Goal: Information Seeking & Learning: Check status

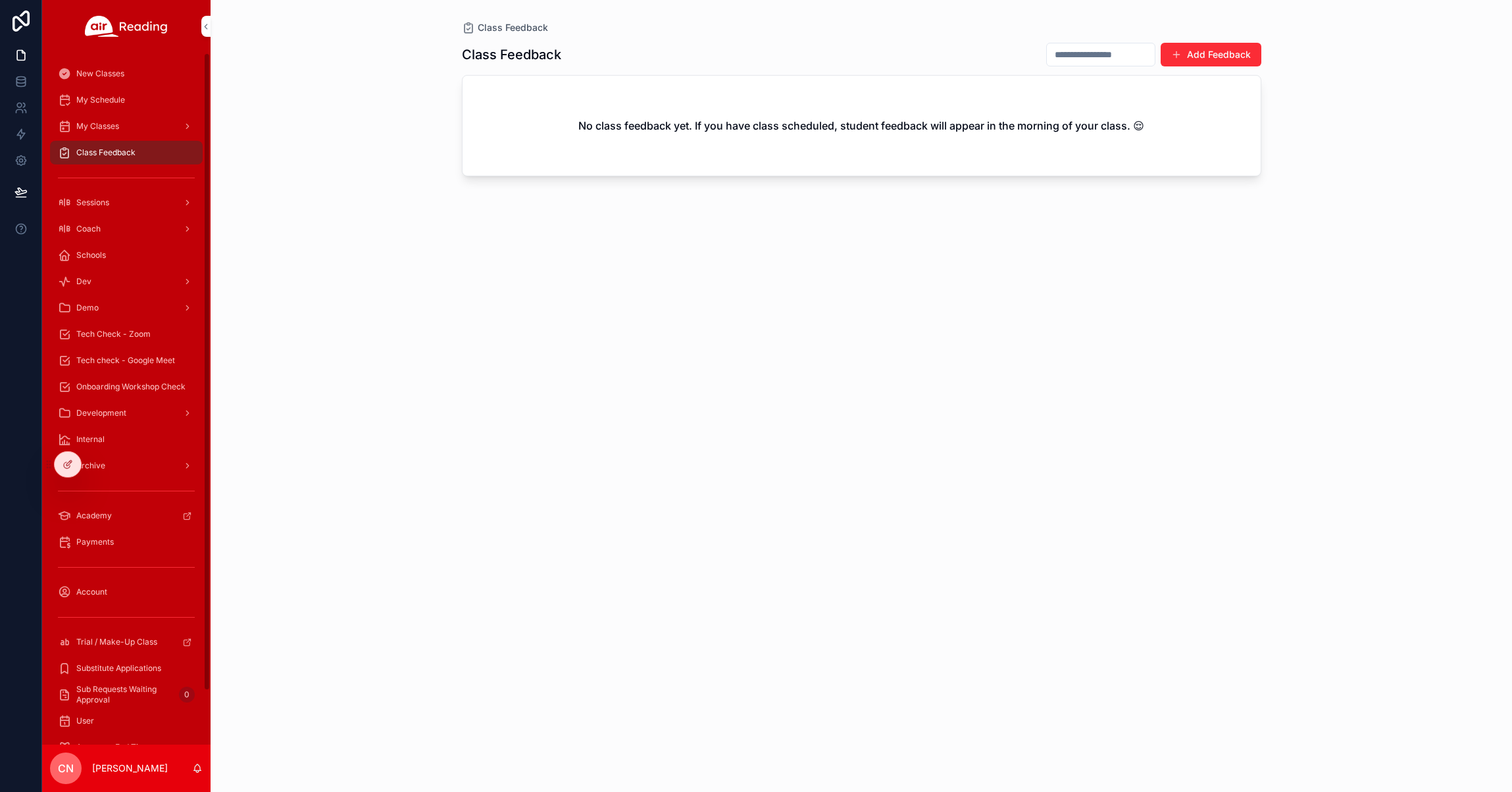
click at [98, 95] on span "My Schedule" at bounding box center [101, 100] width 49 height 10
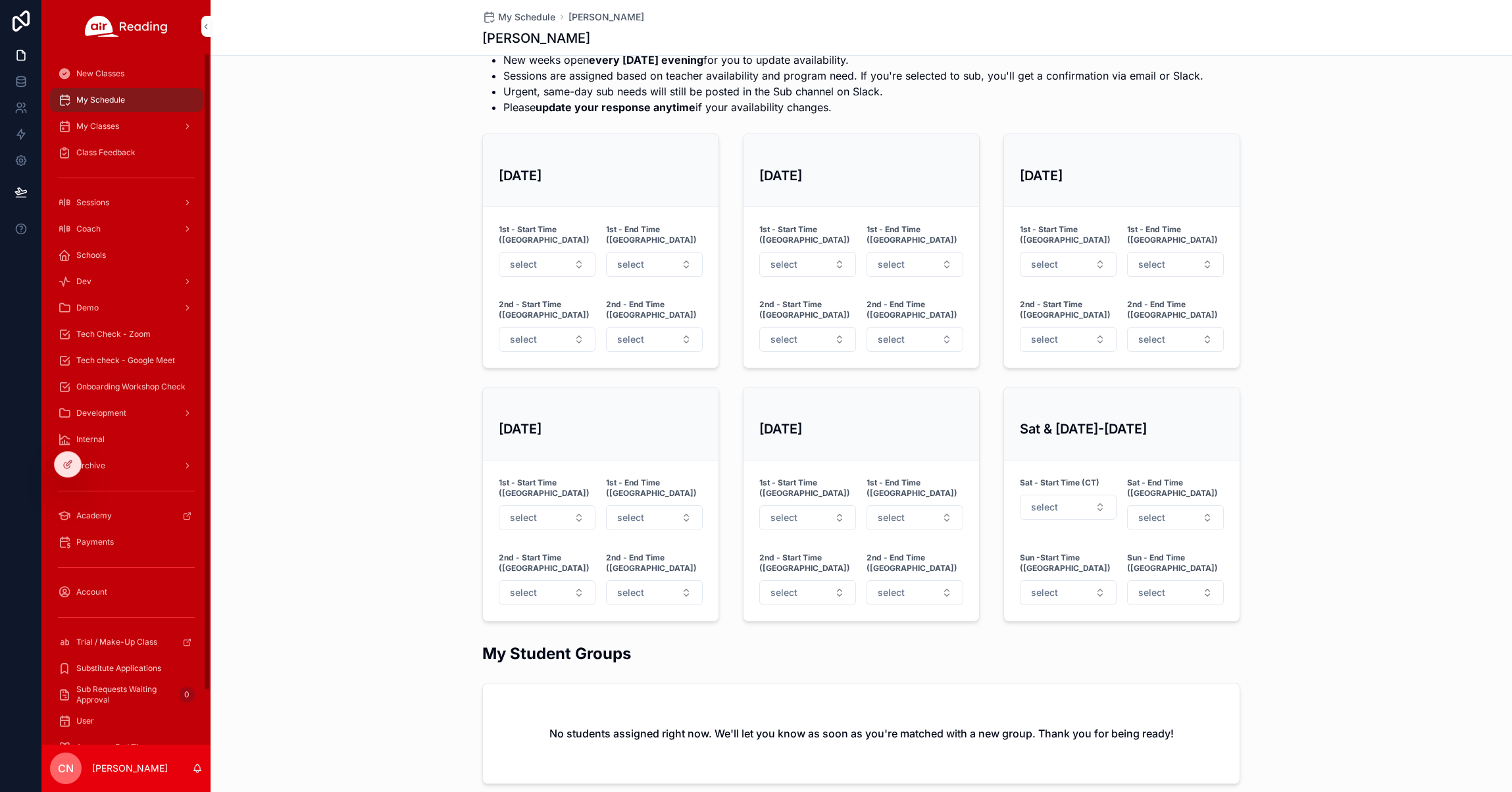
scroll to position [912, 0]
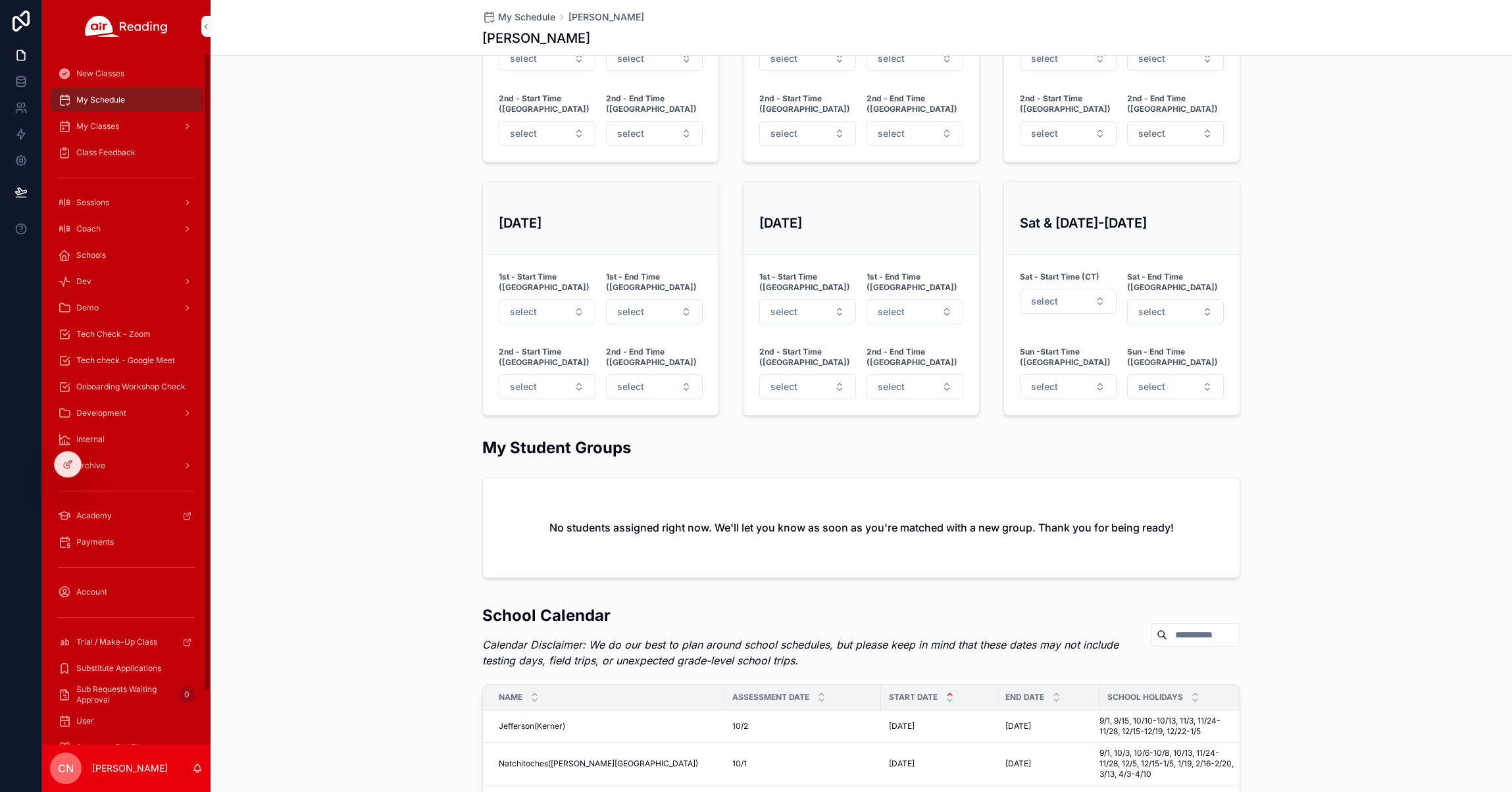
click at [96, 126] on span "My Classes" at bounding box center [98, 126] width 43 height 10
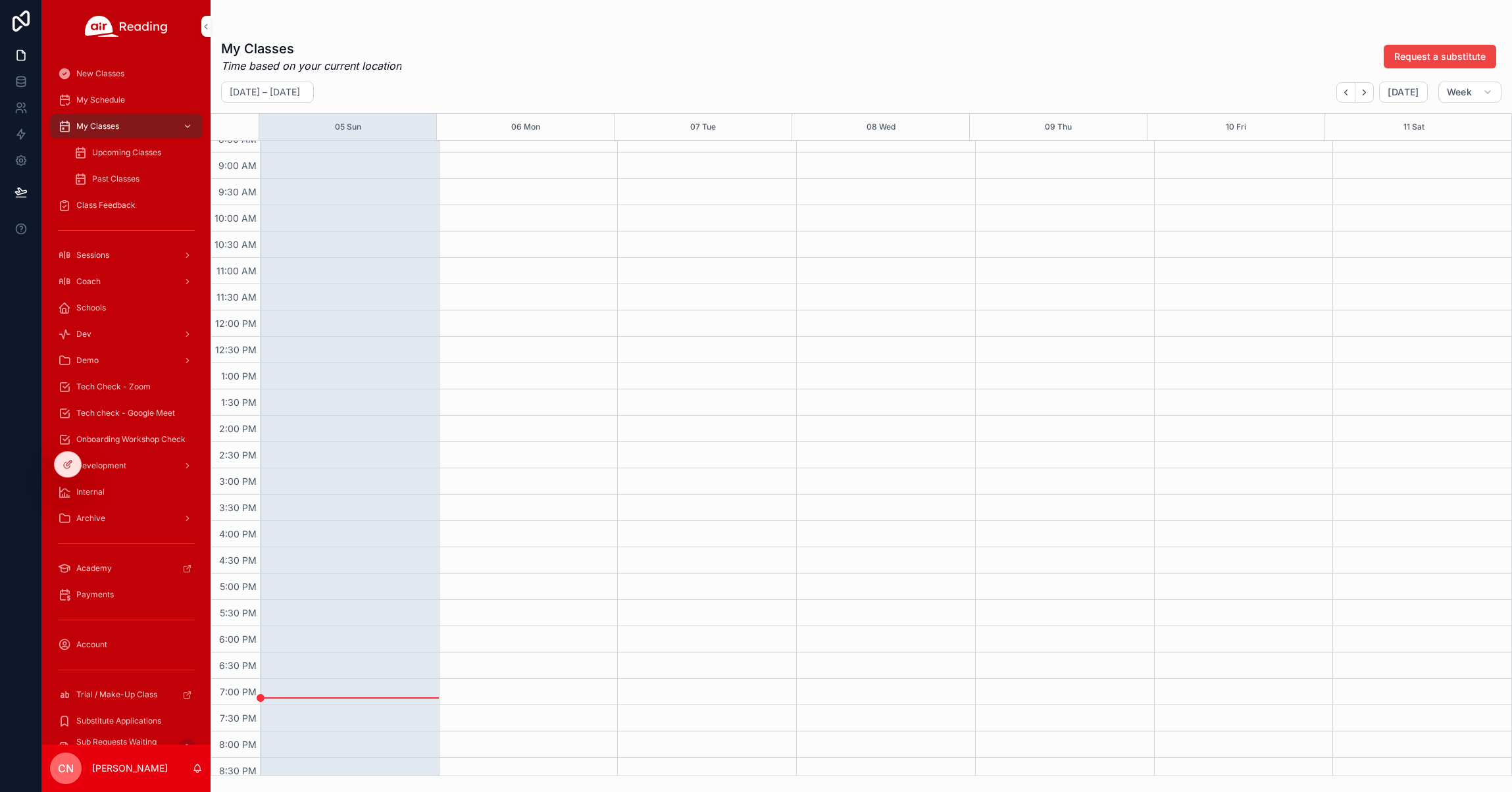
scroll to position [570, 0]
click at [103, 305] on span "Schools" at bounding box center [91, 307] width 30 height 10
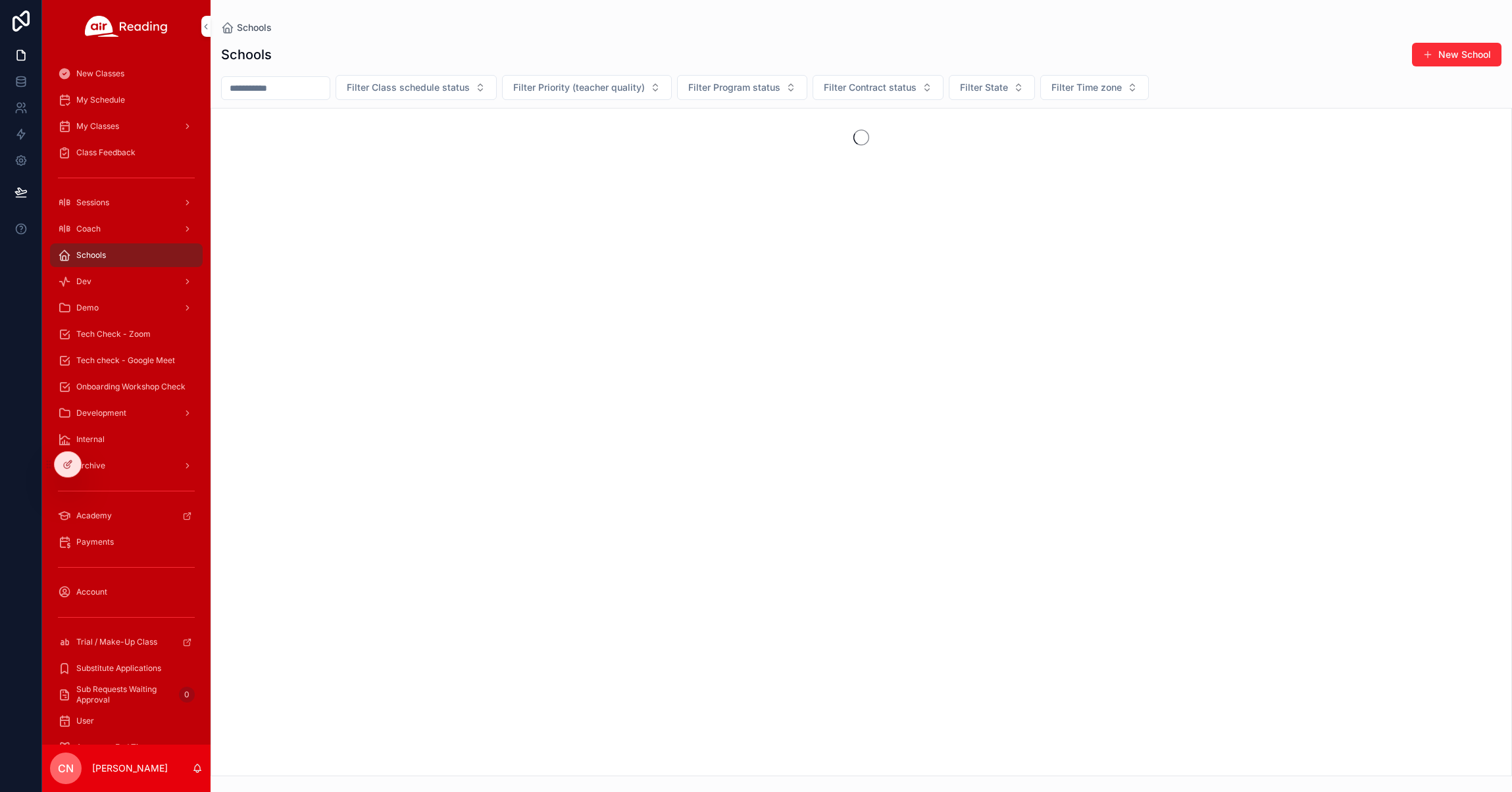
click at [275, 90] on input "scrollable content" at bounding box center [275, 88] width 108 height 18
type input "*"
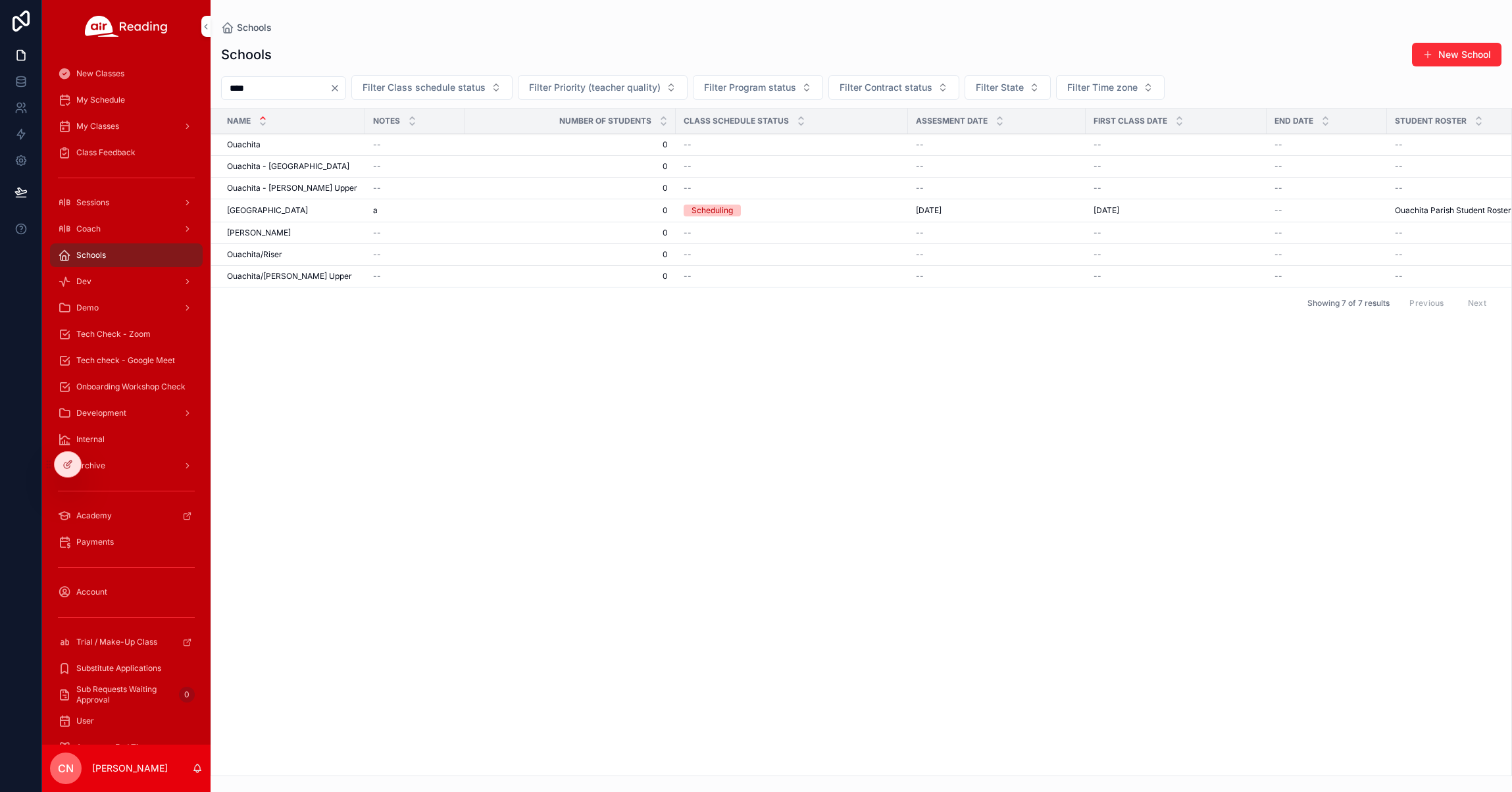
type input "****"
click at [259, 145] on span "Ouachita" at bounding box center [244, 144] width 34 height 10
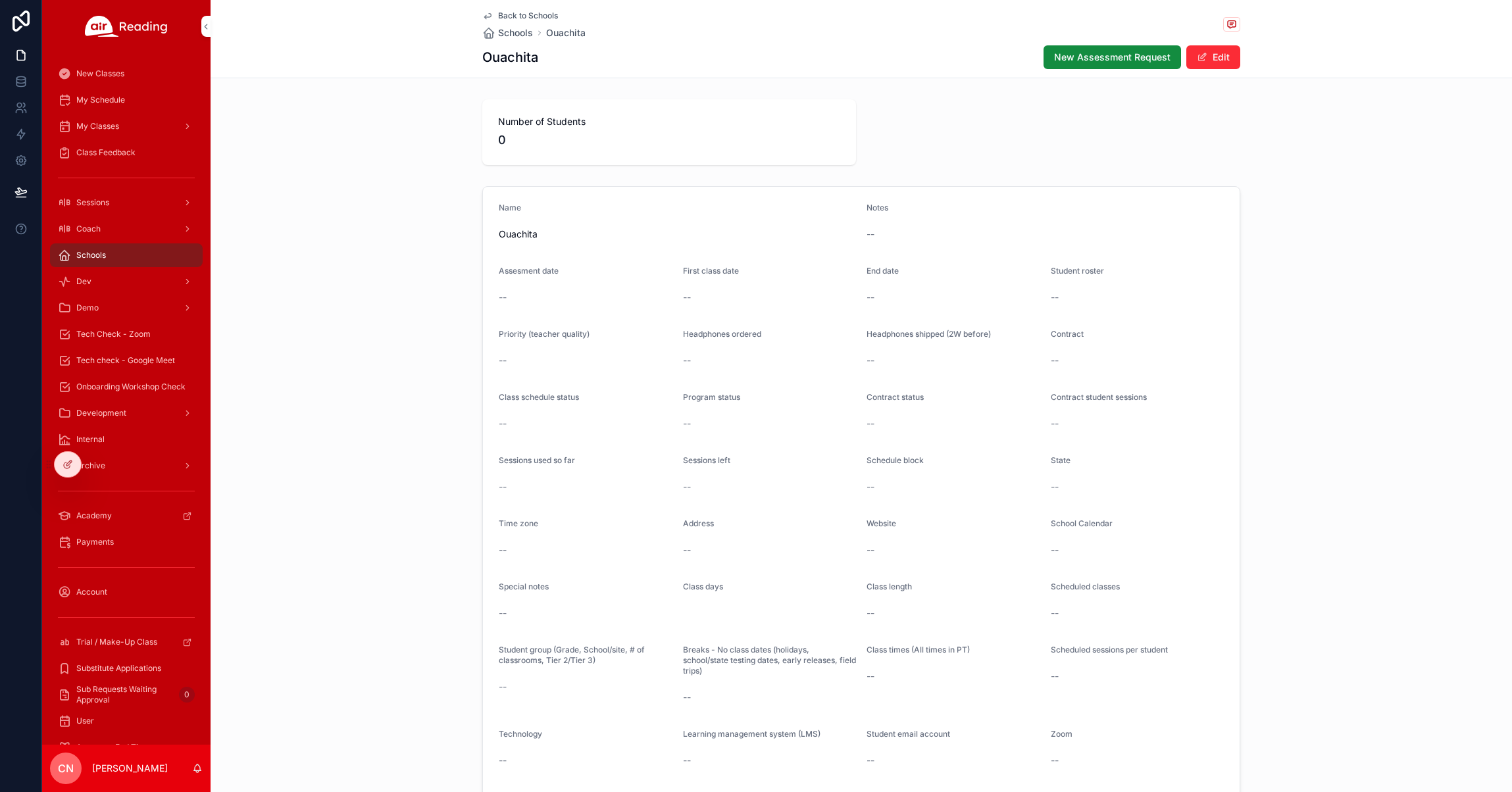
click at [521, 13] on span "Back to Schools" at bounding box center [527, 15] width 60 height 10
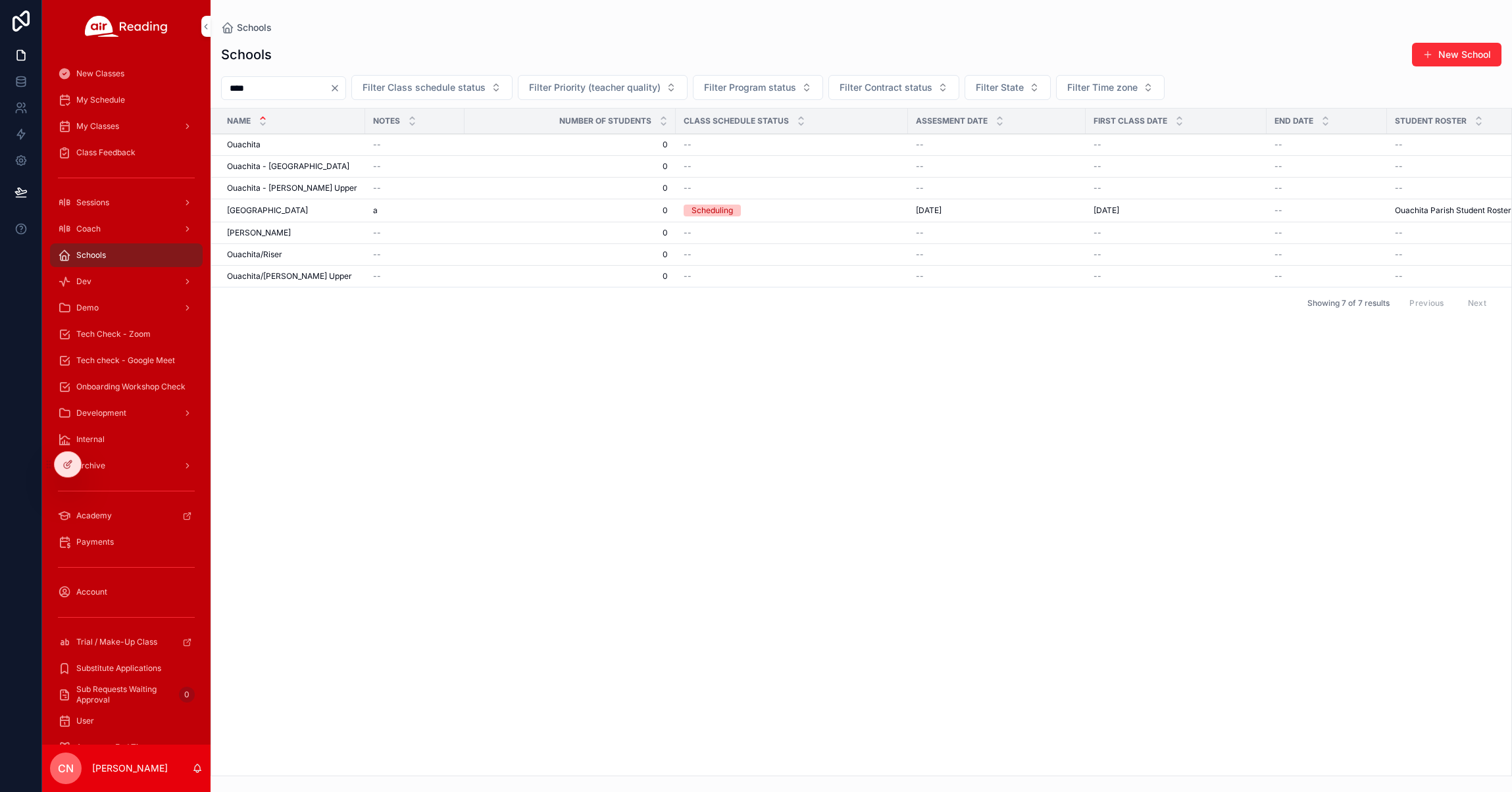
click at [107, 97] on span "My Schedule" at bounding box center [101, 100] width 49 height 10
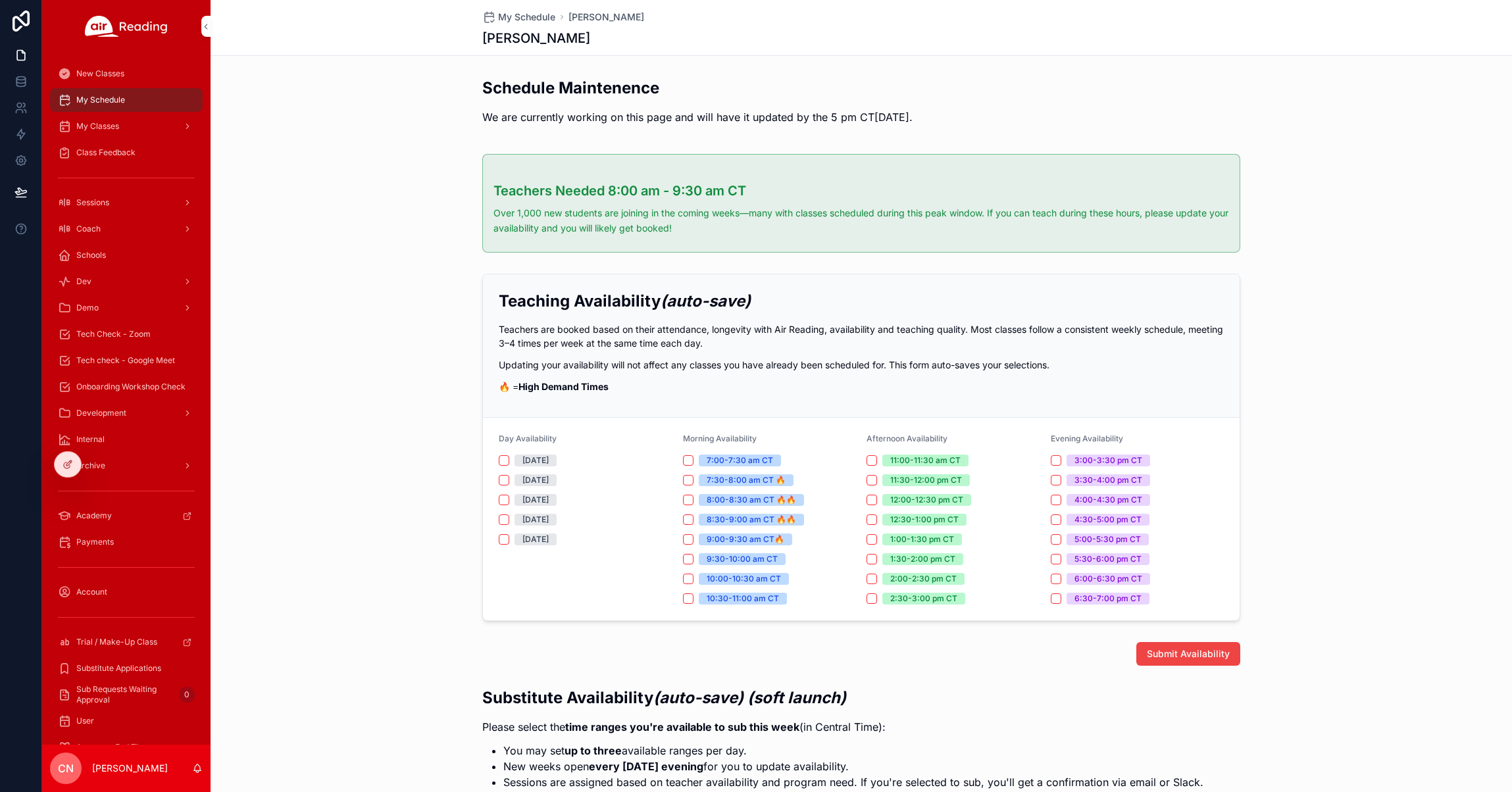
click at [114, 122] on span "My Classes" at bounding box center [98, 126] width 43 height 10
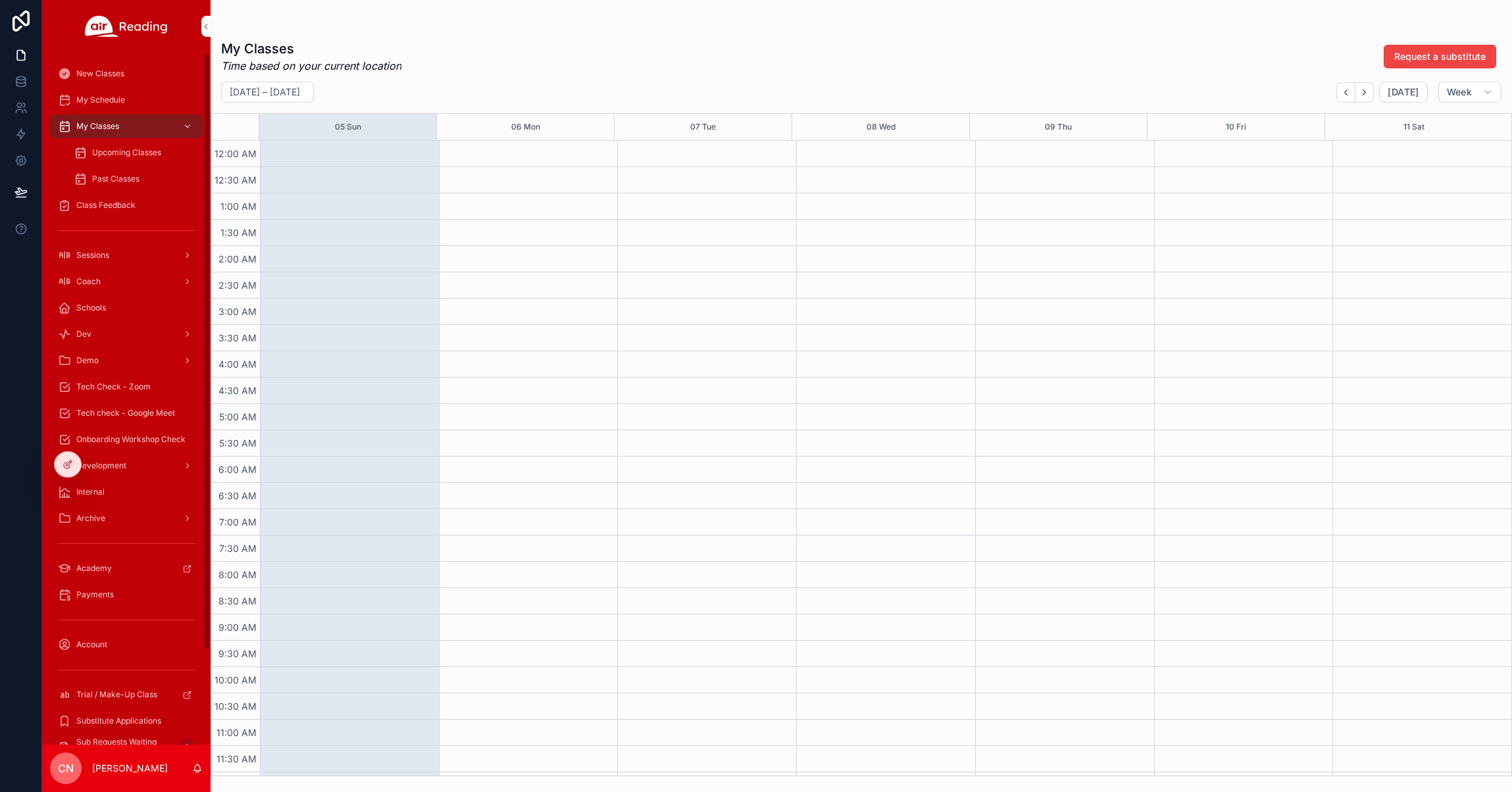
click at [136, 151] on span "Upcoming Classes" at bounding box center [126, 152] width 69 height 10
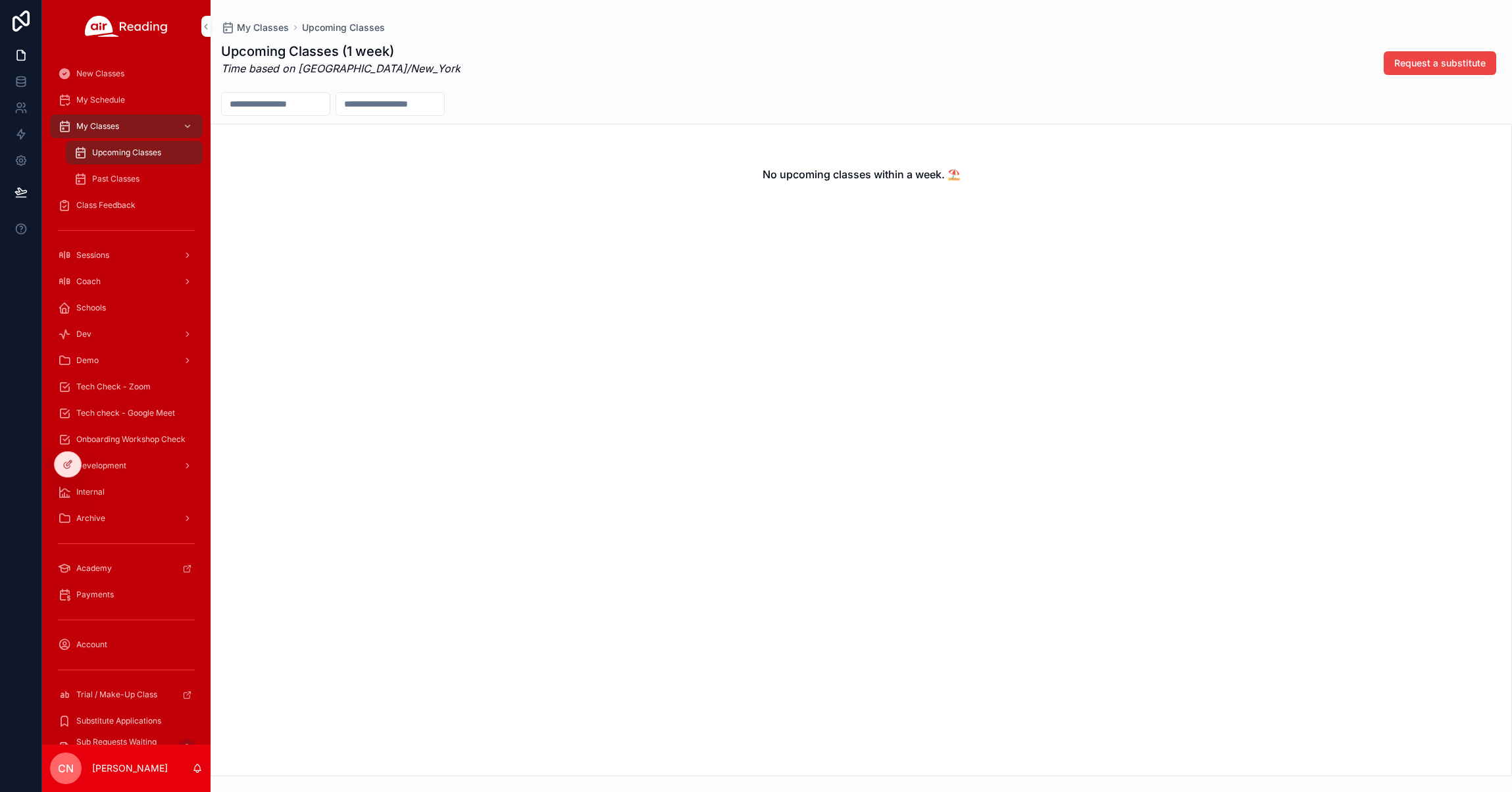
click at [113, 209] on span "Class Feedback" at bounding box center [106, 205] width 59 height 10
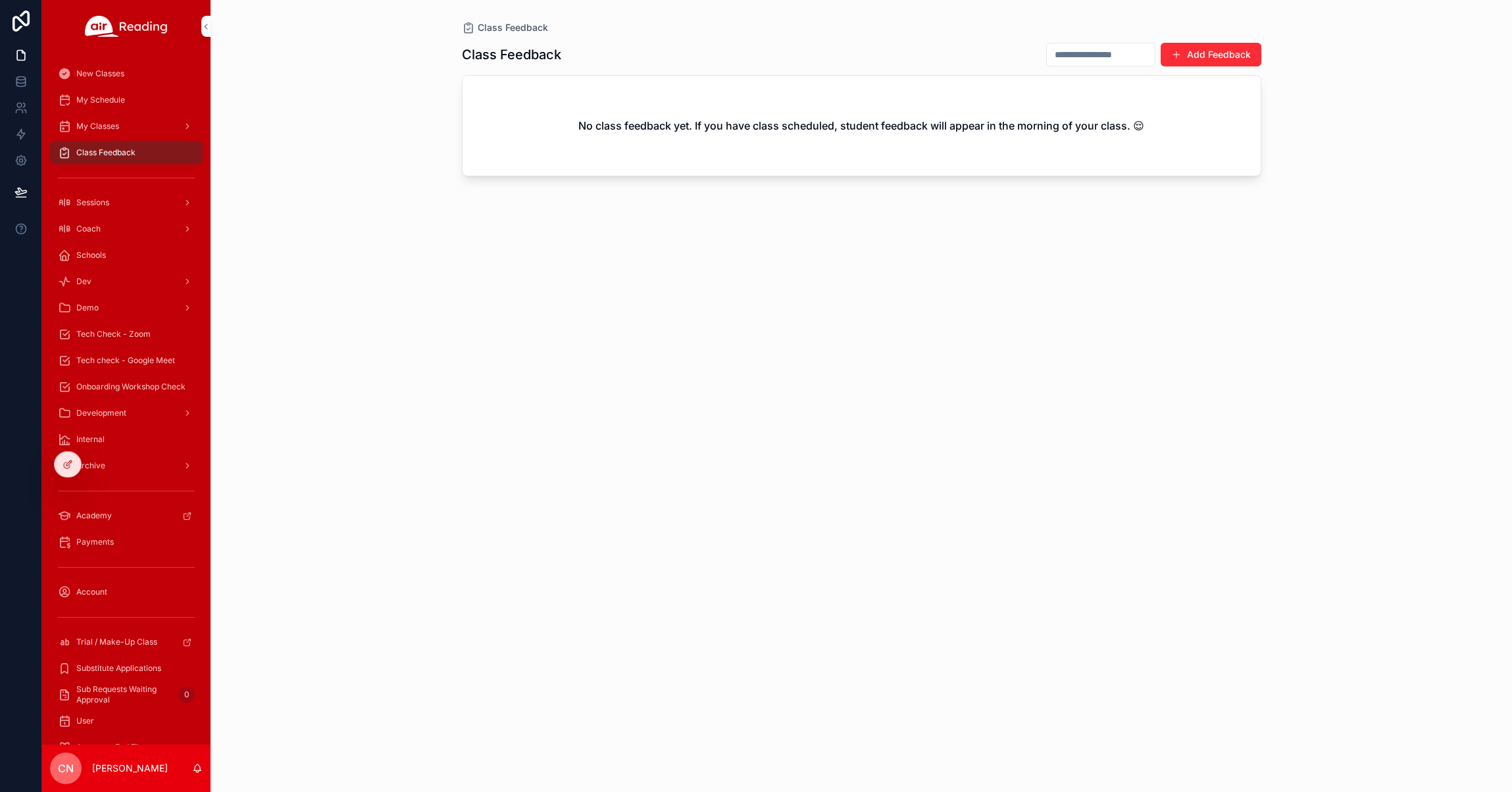
click at [0, 0] on icon at bounding box center [0, 0] width 0 height 0
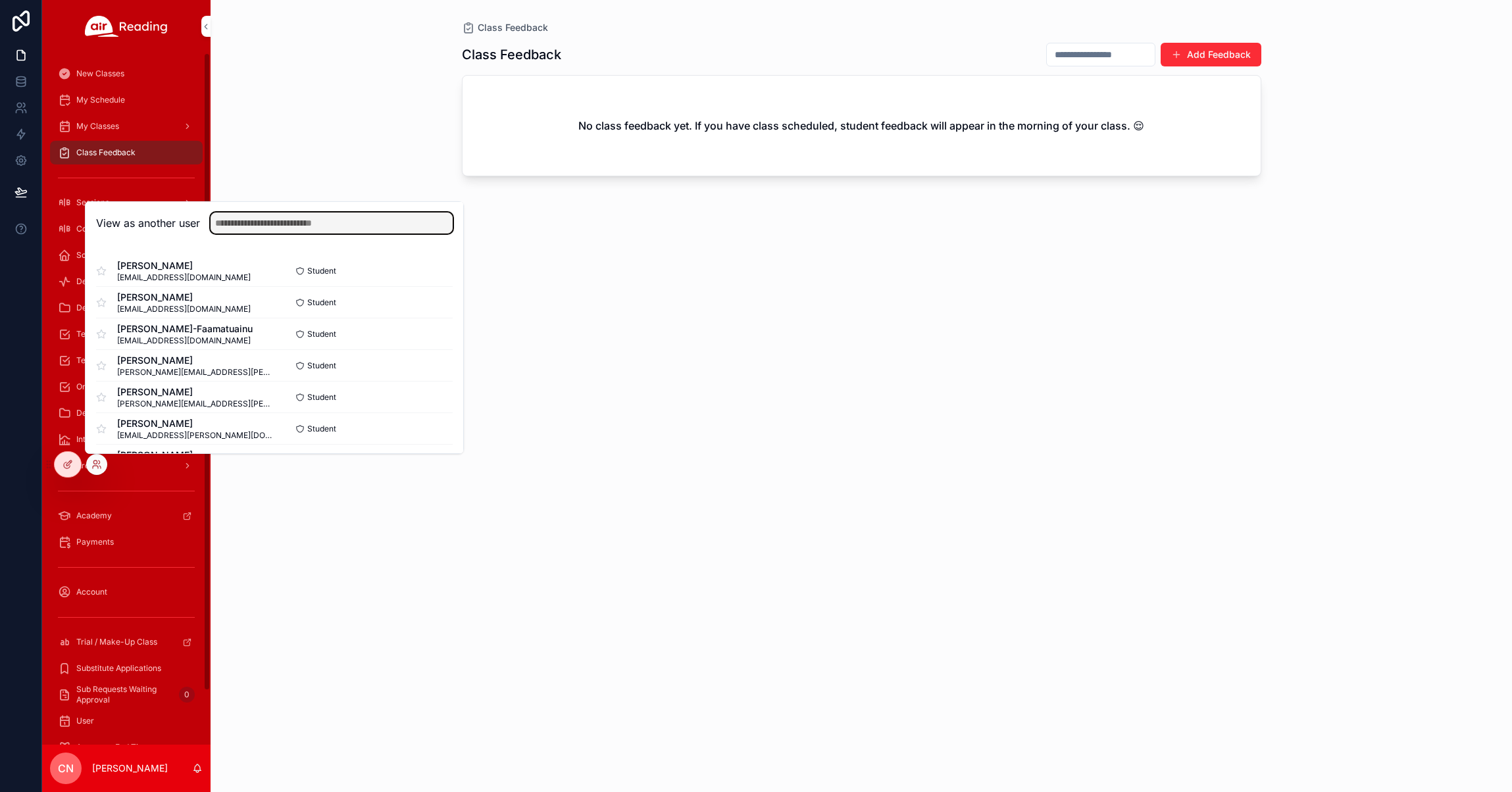
click at [290, 225] on input "text" at bounding box center [332, 223] width 243 height 21
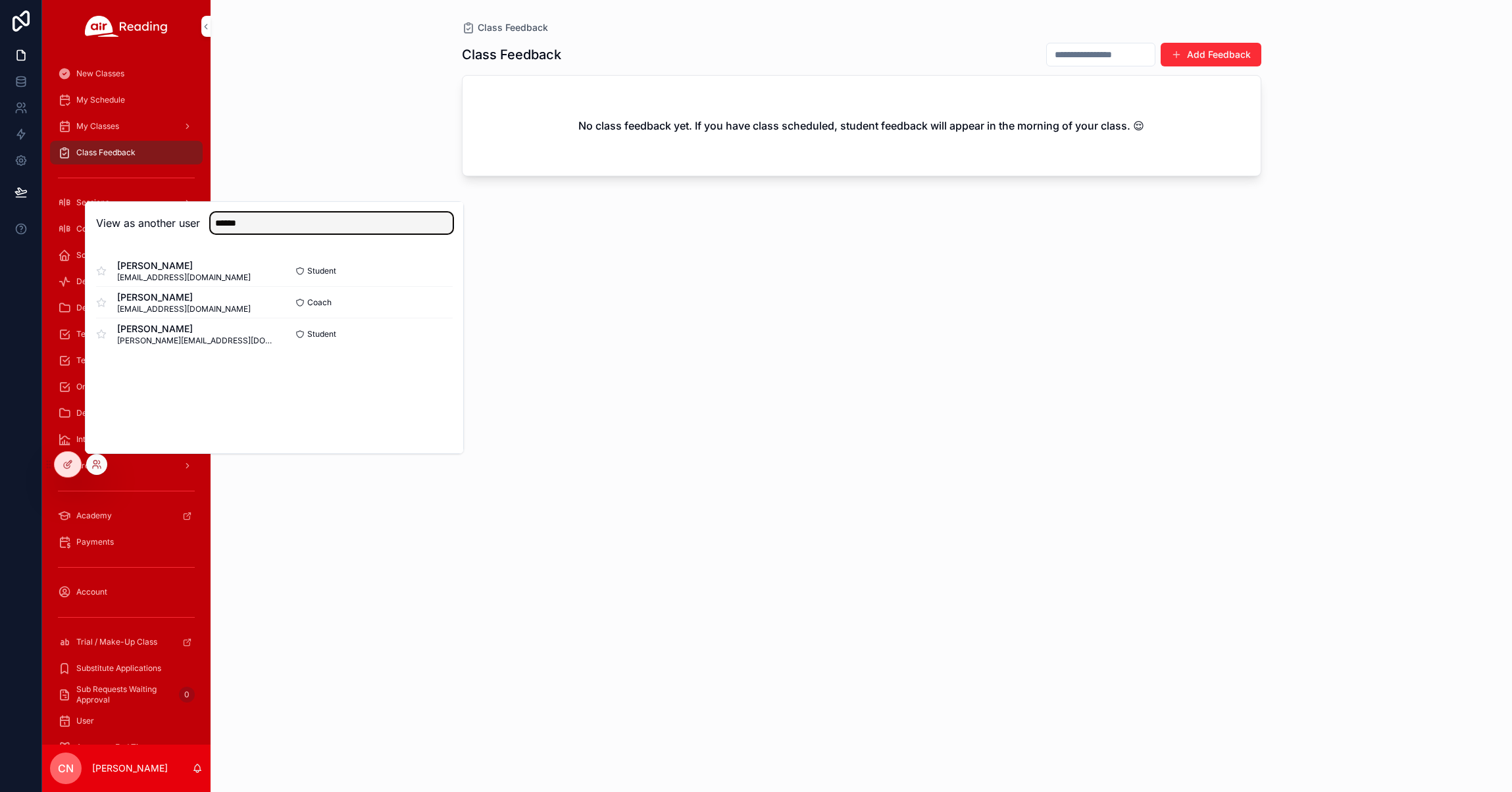
type input "******"
click at [0, 0] on button "Select" at bounding box center [0, 0] width 0 height 0
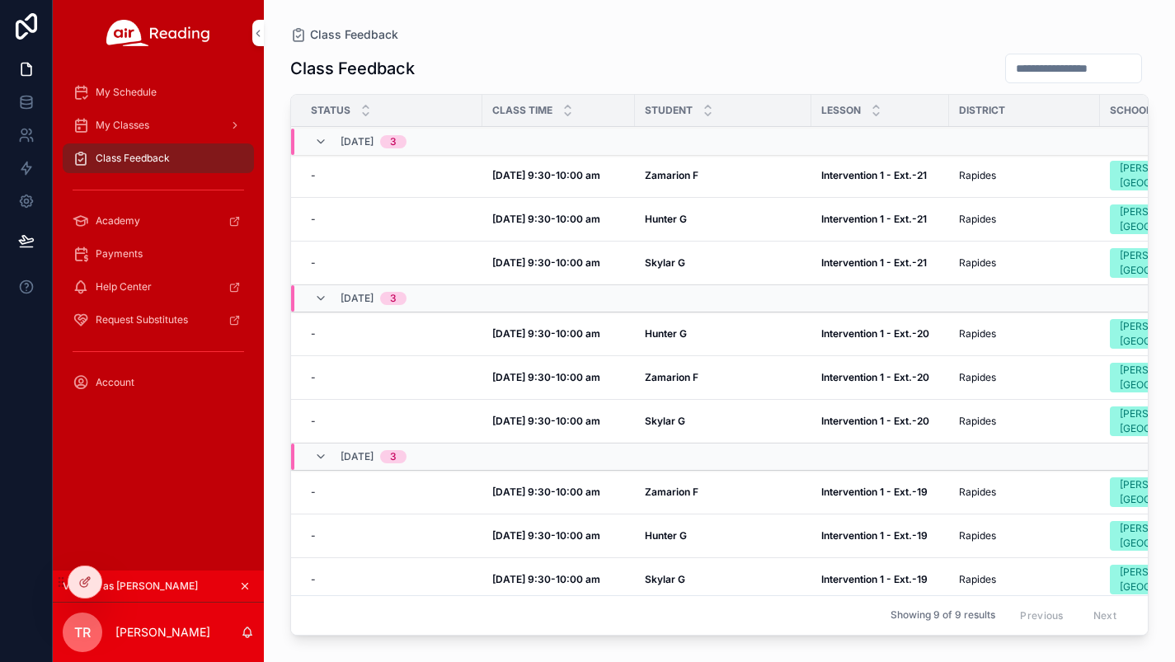
click at [629, 164] on td "Oct 2, 9:30-10:00 am Oct 2, 9:30-10:00 am" at bounding box center [559, 175] width 153 height 44
click at [639, 168] on td "Zamarion F Zamarion F" at bounding box center [723, 175] width 177 height 44
click at [657, 170] on strong "Zamarion F" at bounding box center [672, 175] width 54 height 12
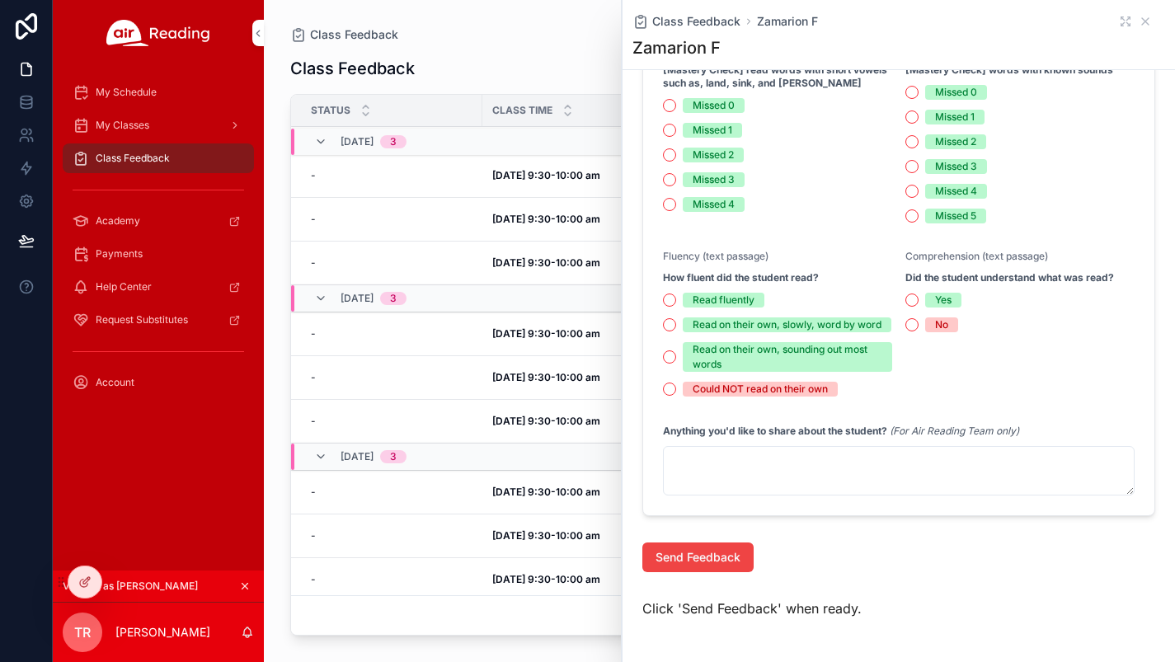
scroll to position [585, 0]
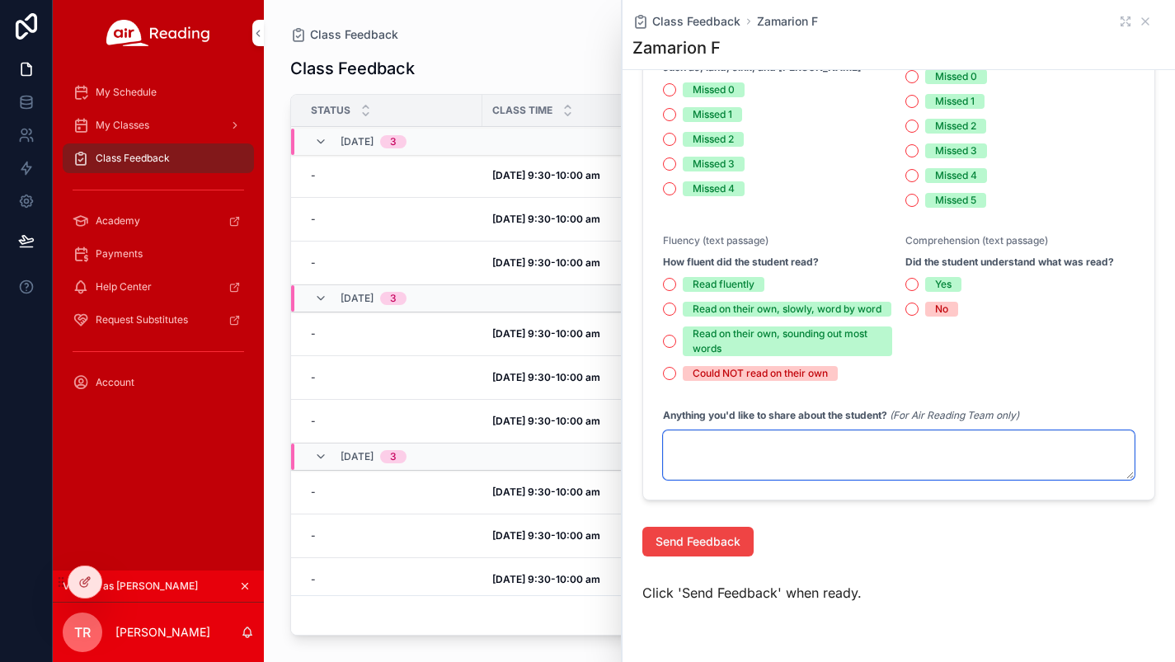
click at [704, 465] on textarea "scrollable content" at bounding box center [899, 455] width 472 height 49
click at [1139, 16] on icon "scrollable content" at bounding box center [1145, 21] width 13 height 13
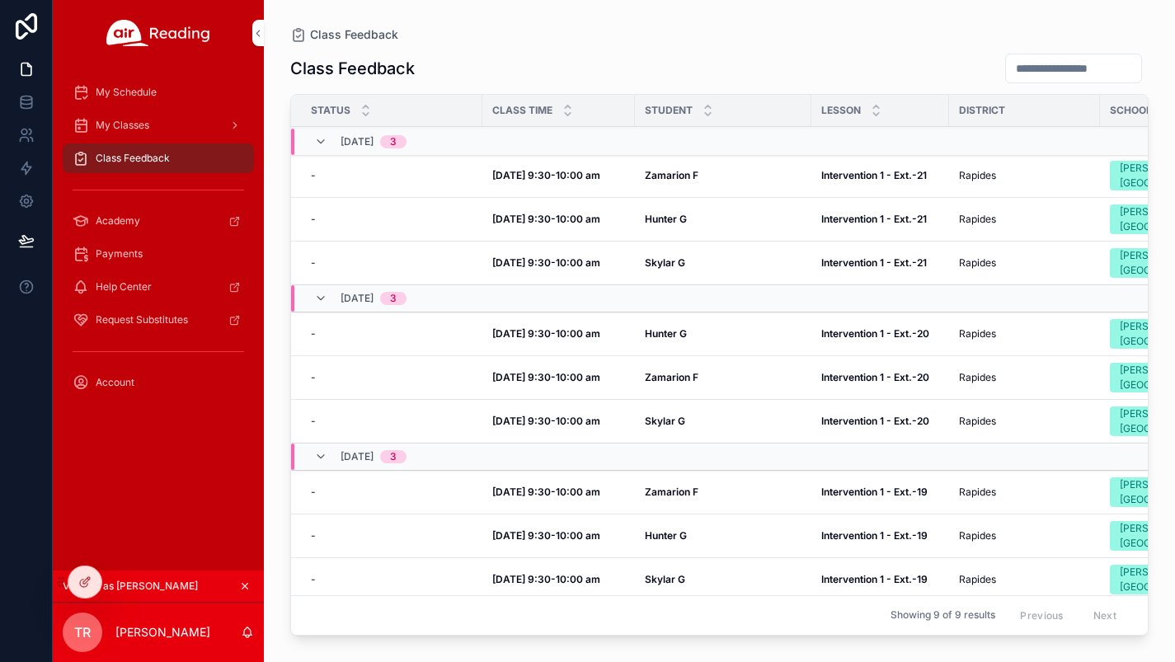
click at [119, 120] on span "My Classes" at bounding box center [123, 125] width 54 height 13
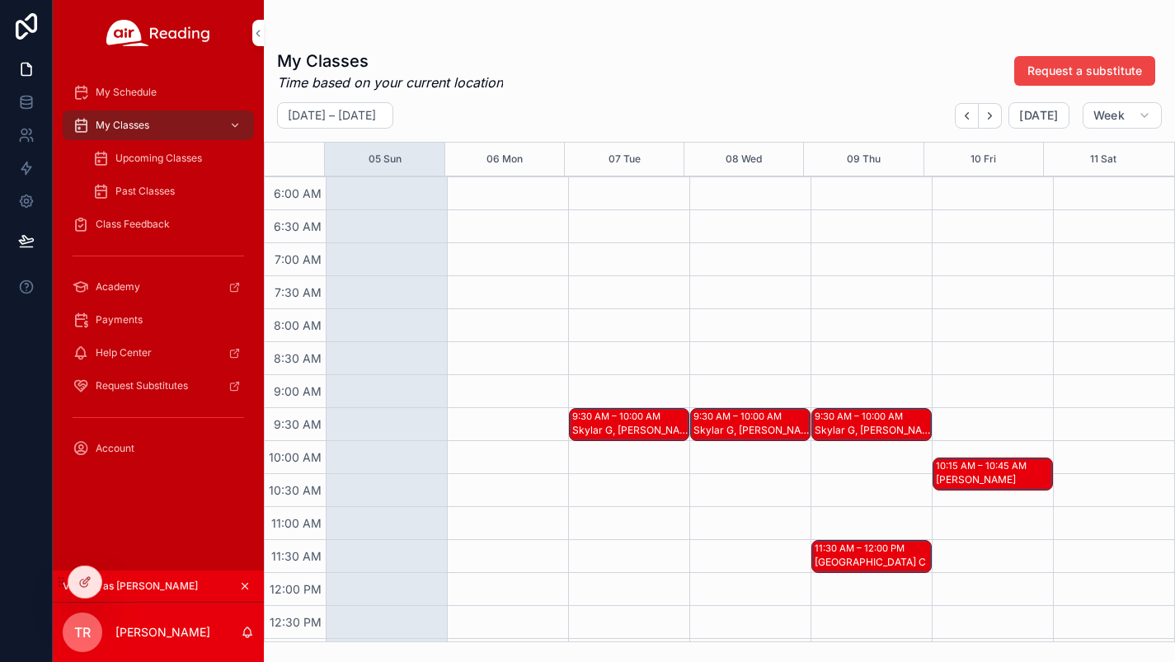
scroll to position [519, 0]
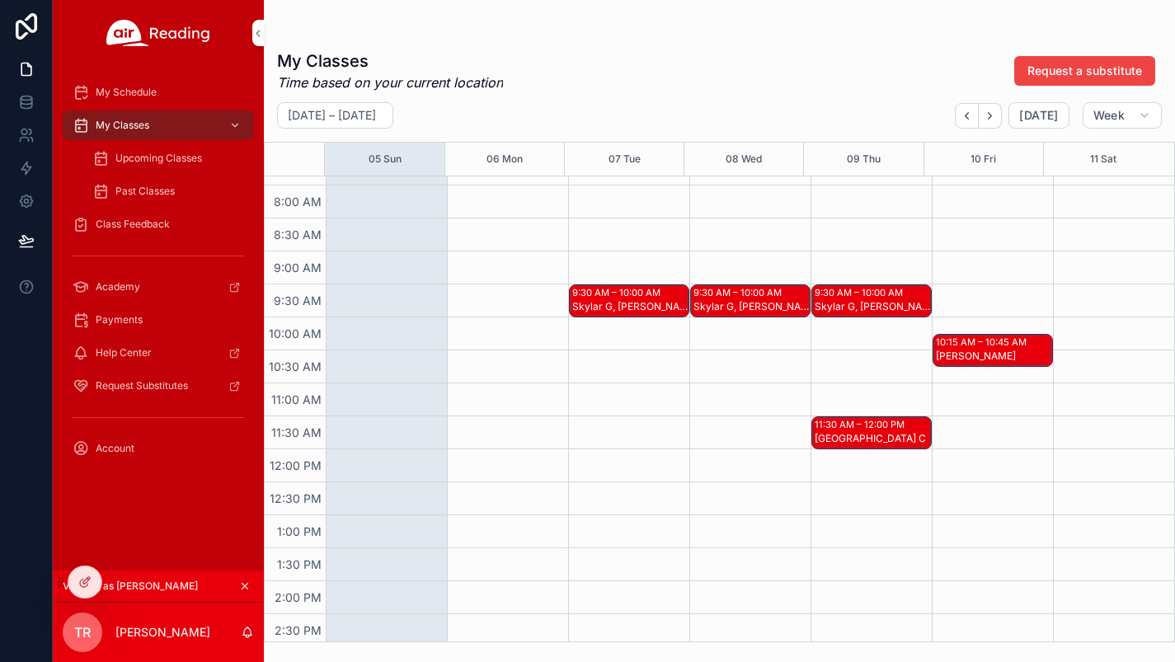
click at [591, 309] on div "Skylar G, Hunter G, Zamarion F" at bounding box center [629, 306] width 115 height 13
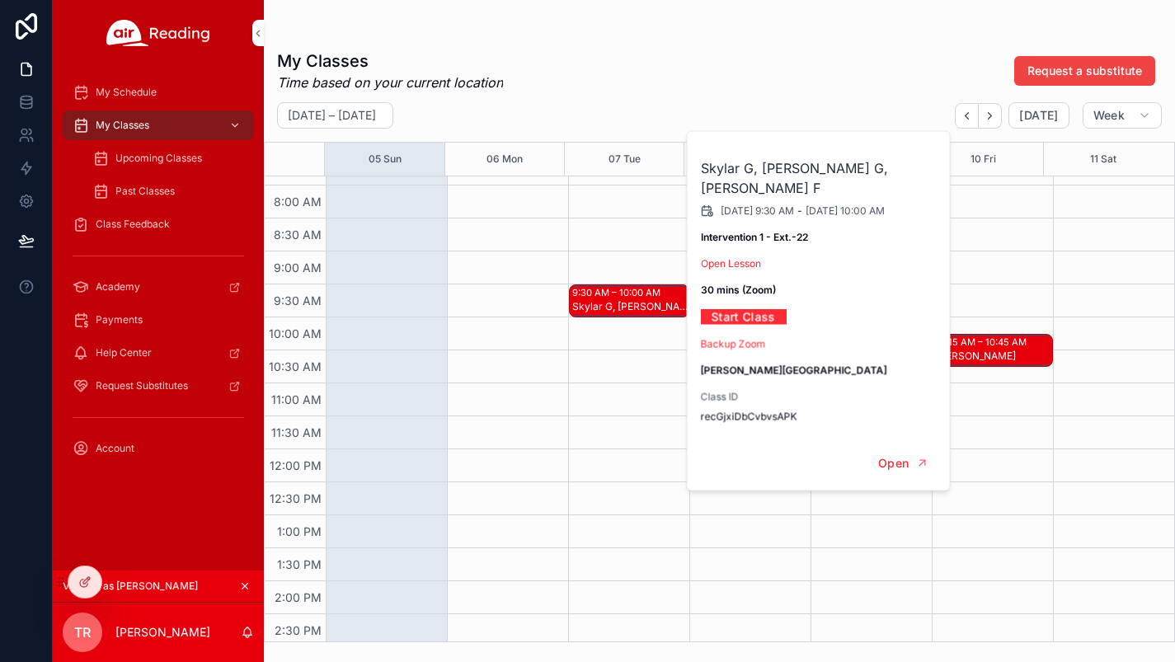
click at [746, 257] on link "Open Lesson" at bounding box center [731, 263] width 60 height 12
click at [151, 162] on span "Upcoming Classes" at bounding box center [158, 158] width 87 height 13
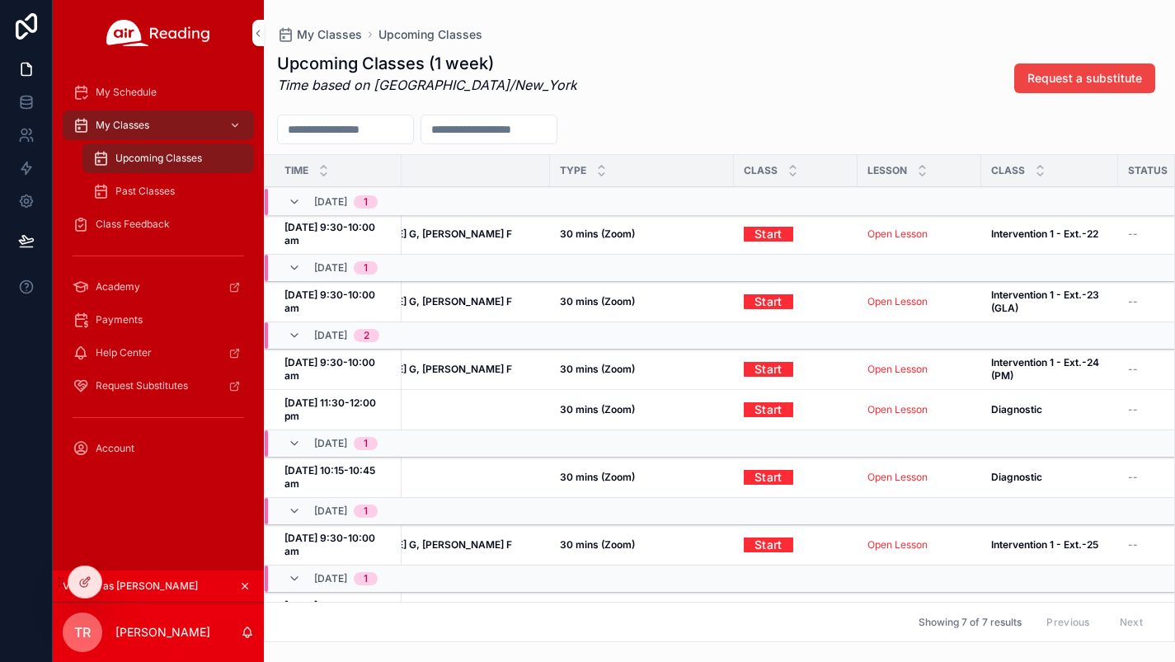
scroll to position [0, 134]
click at [1006, 471] on strong "Diagnostic" at bounding box center [1016, 477] width 51 height 12
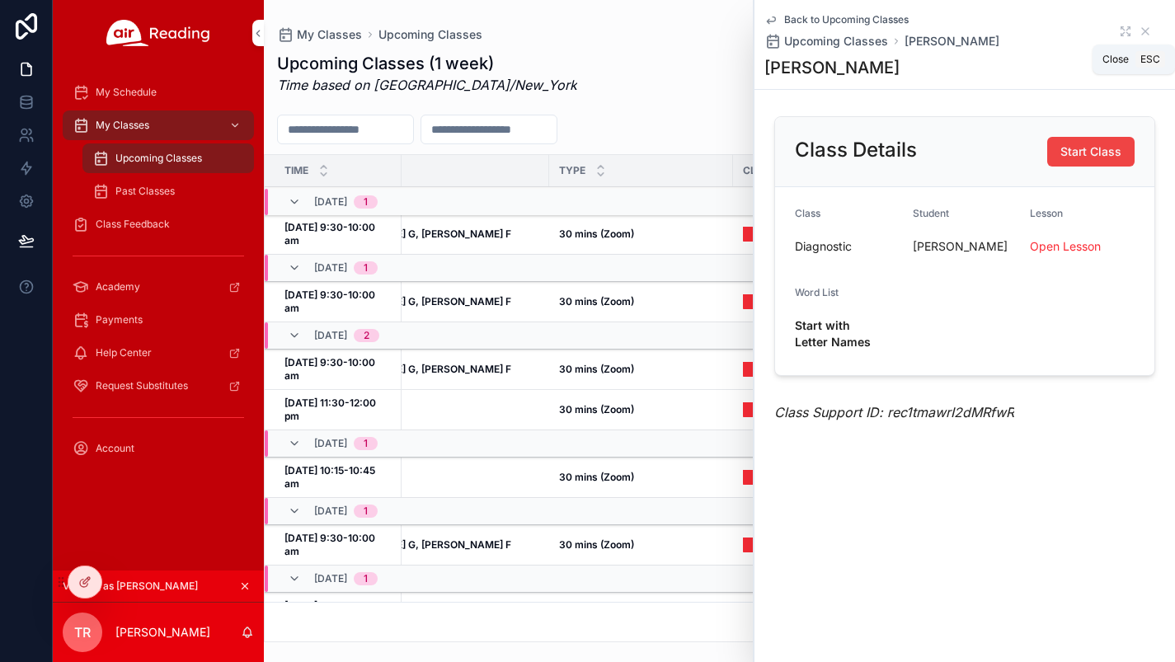
click at [1148, 26] on icon "scrollable content" at bounding box center [1145, 31] width 13 height 13
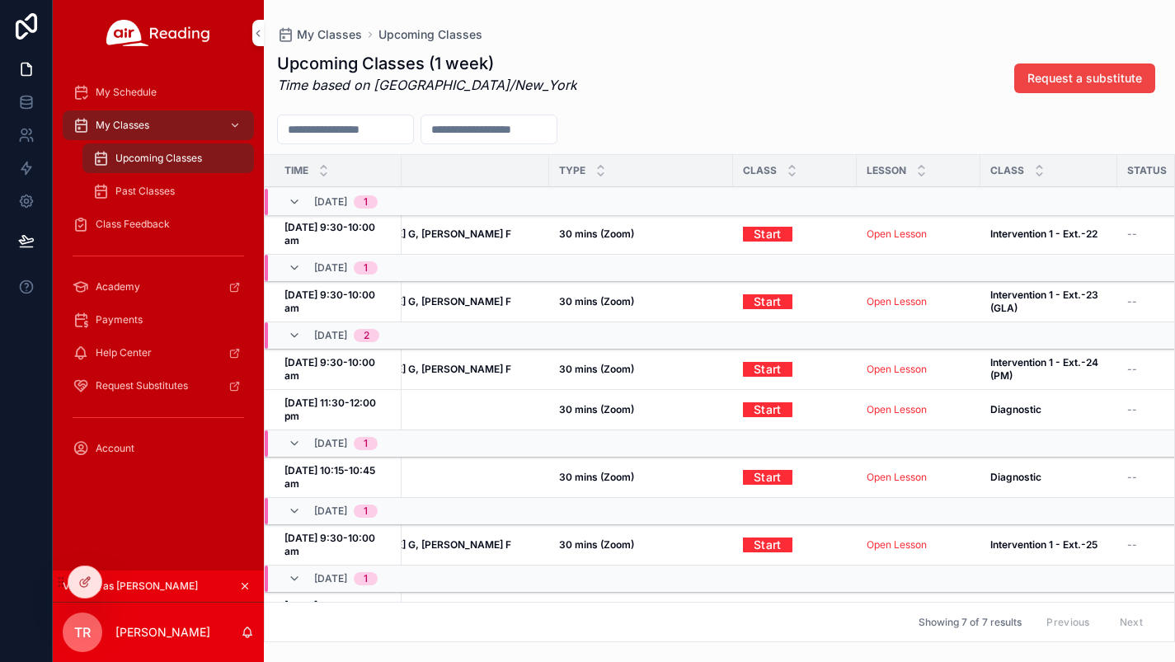
click at [896, 471] on link "Open Lesson" at bounding box center [897, 477] width 60 height 12
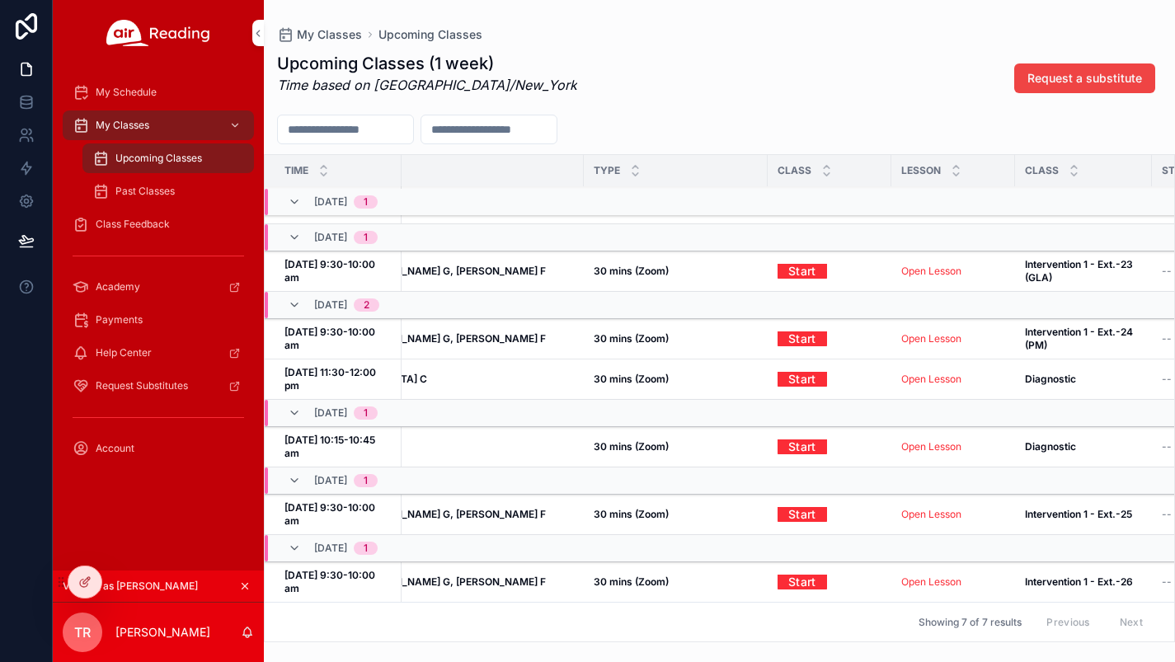
scroll to position [31, 0]
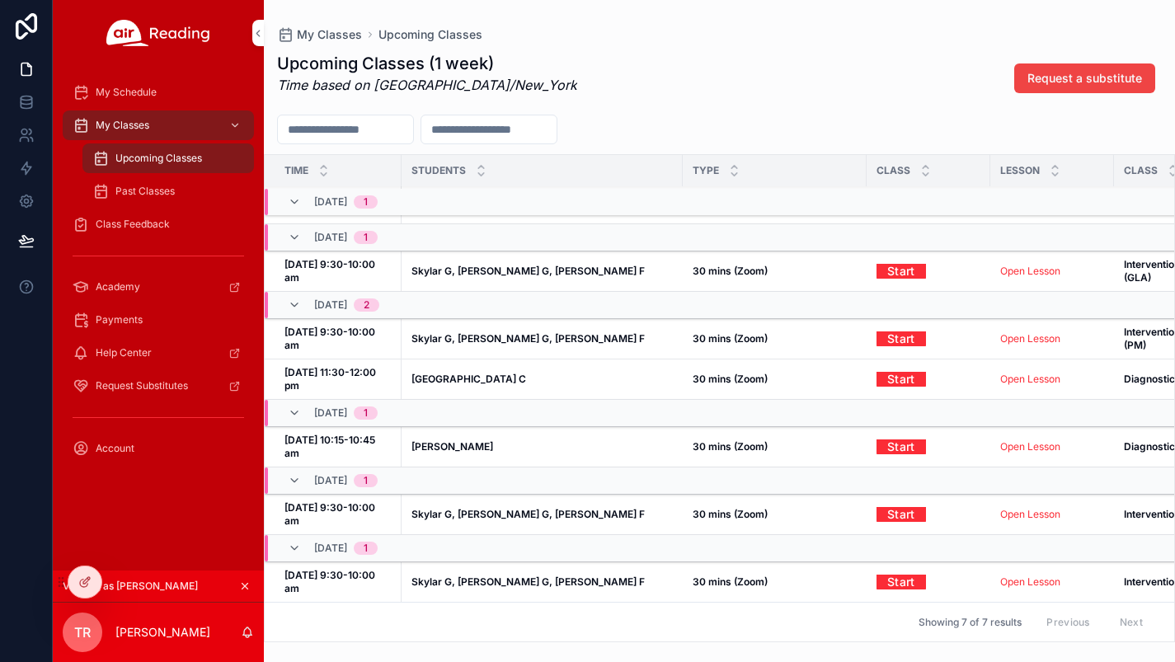
click at [154, 224] on span "Class Feedback" at bounding box center [133, 224] width 74 height 13
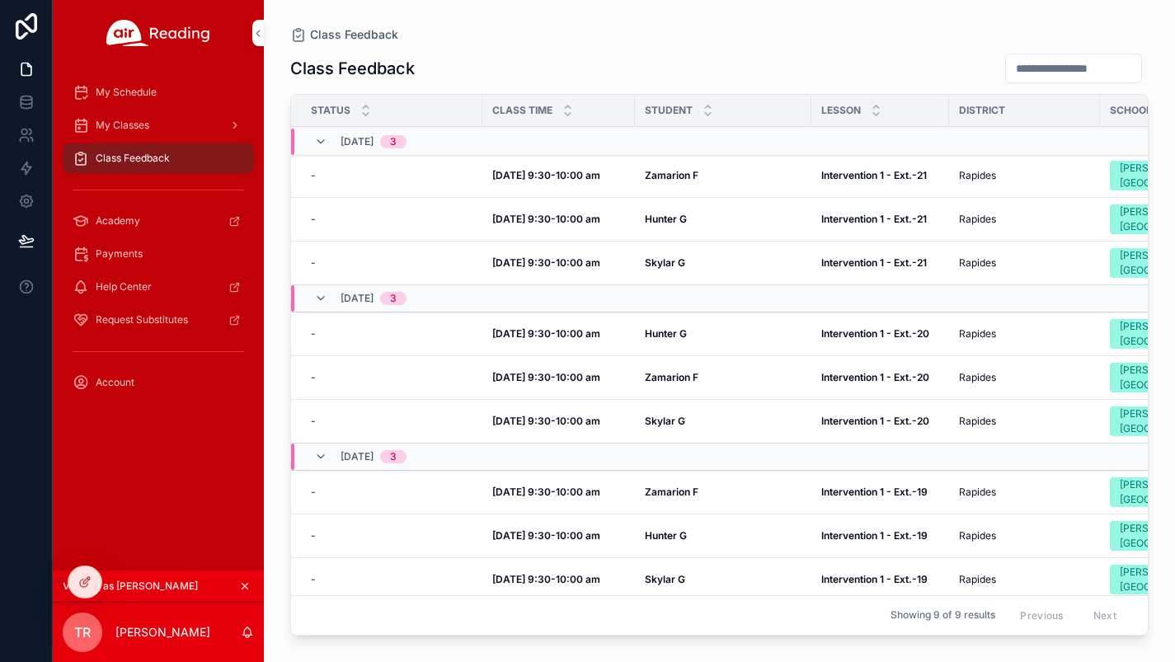
click at [136, 127] on span "My Classes" at bounding box center [123, 125] width 54 height 13
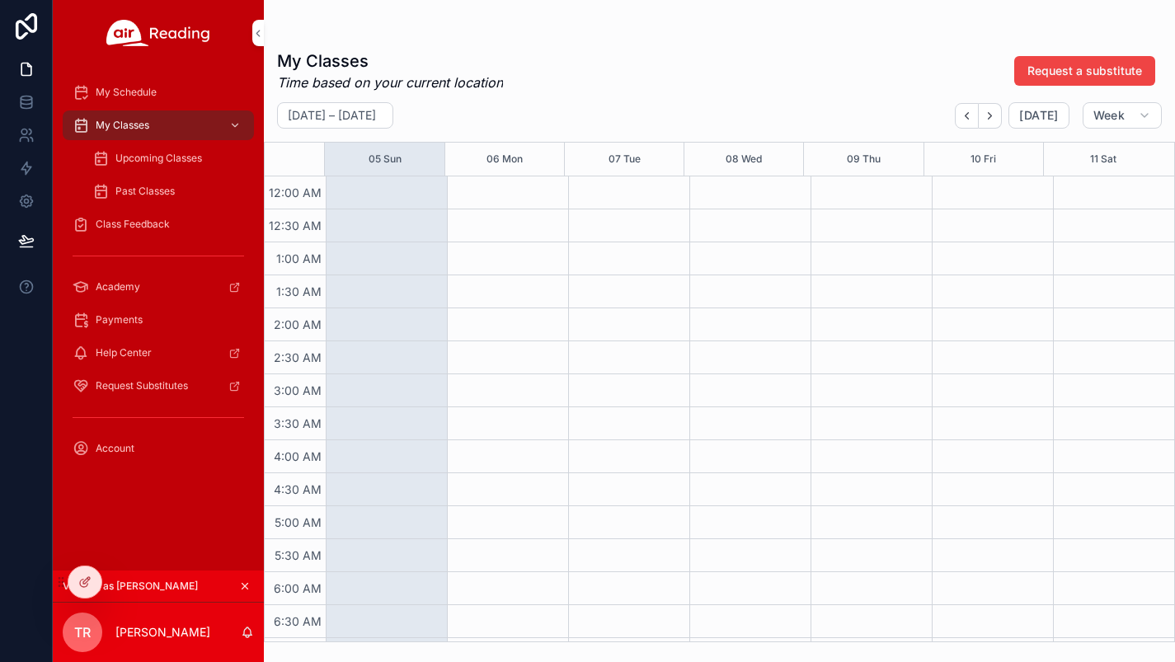
click at [145, 195] on span "Past Classes" at bounding box center [144, 191] width 59 height 13
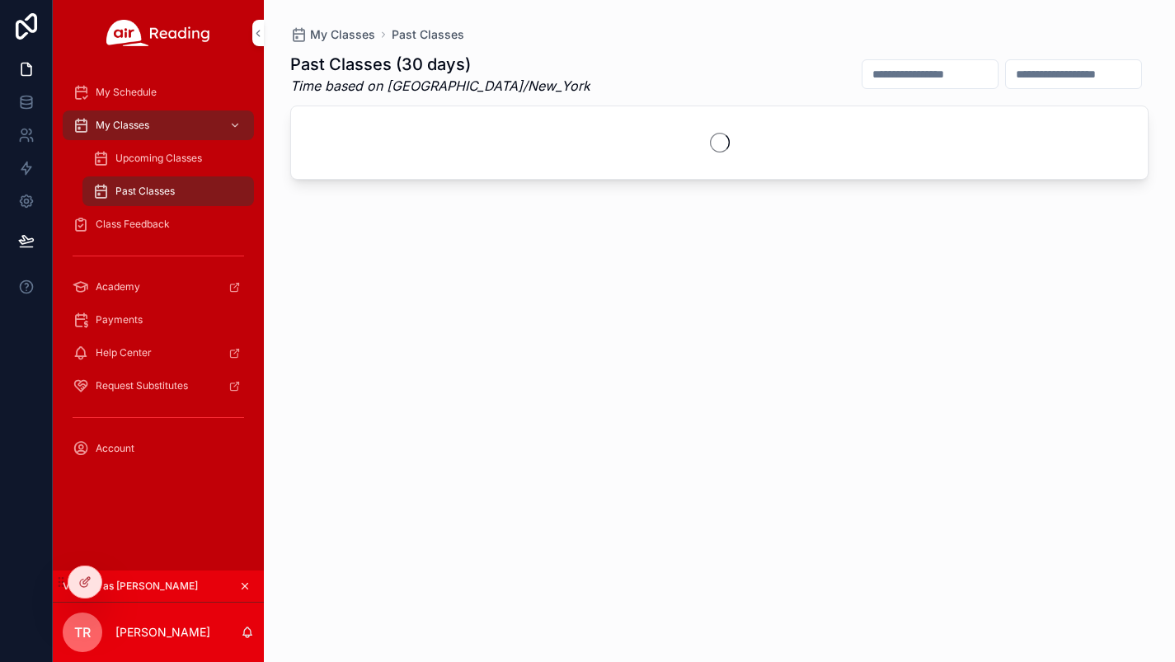
click at [152, 228] on span "Class Feedback" at bounding box center [133, 224] width 74 height 13
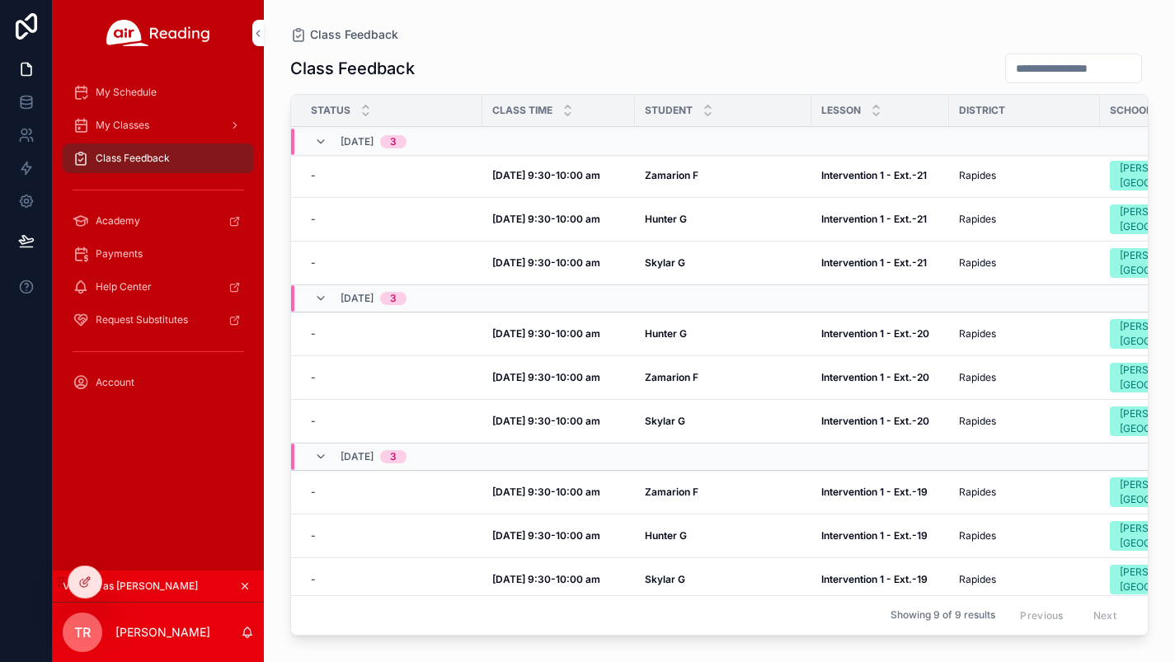
click at [0, 0] on icon at bounding box center [0, 0] width 0 height 0
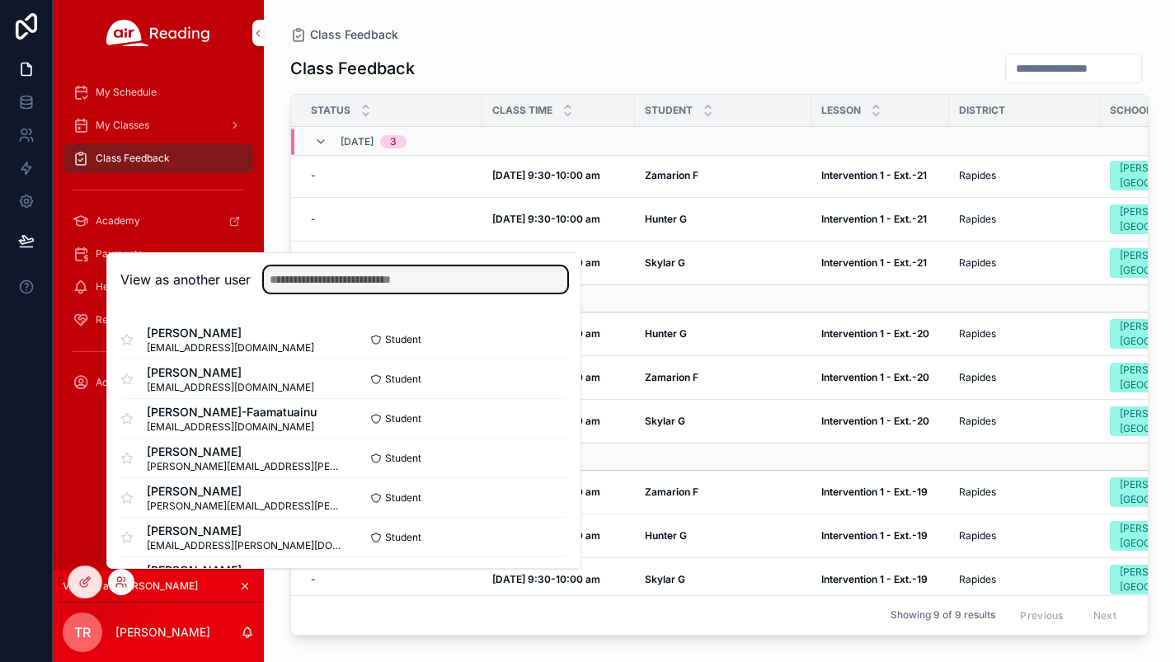
click at [300, 286] on input "text" at bounding box center [416, 279] width 304 height 26
type input "*****"
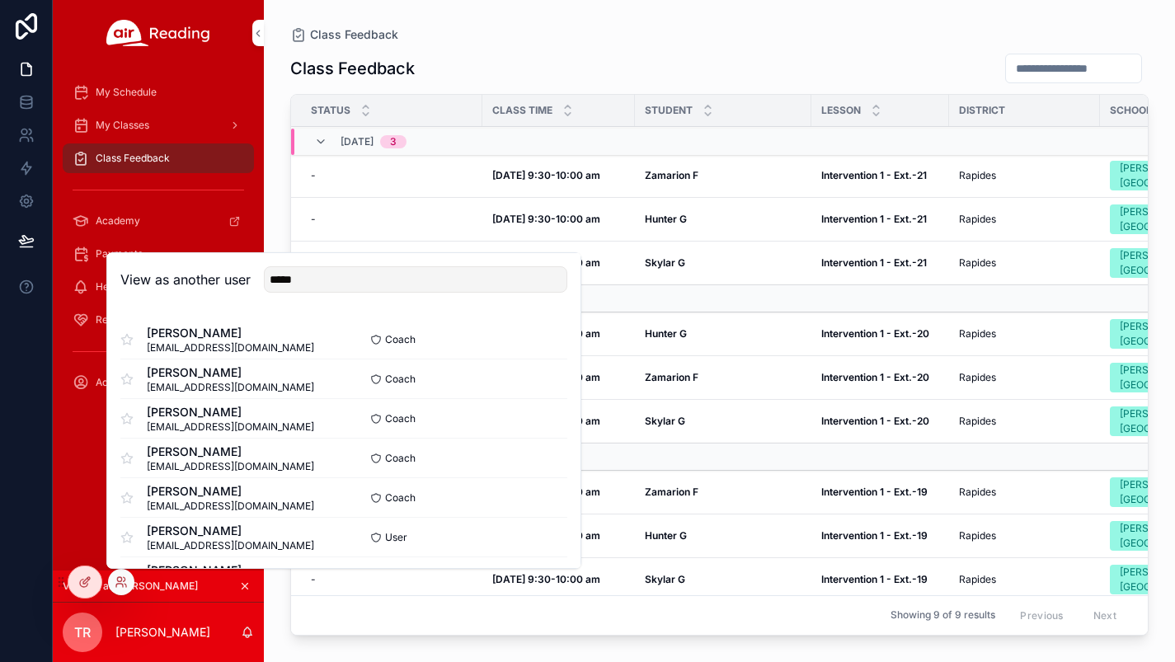
click at [0, 0] on button "Select" at bounding box center [0, 0] width 0 height 0
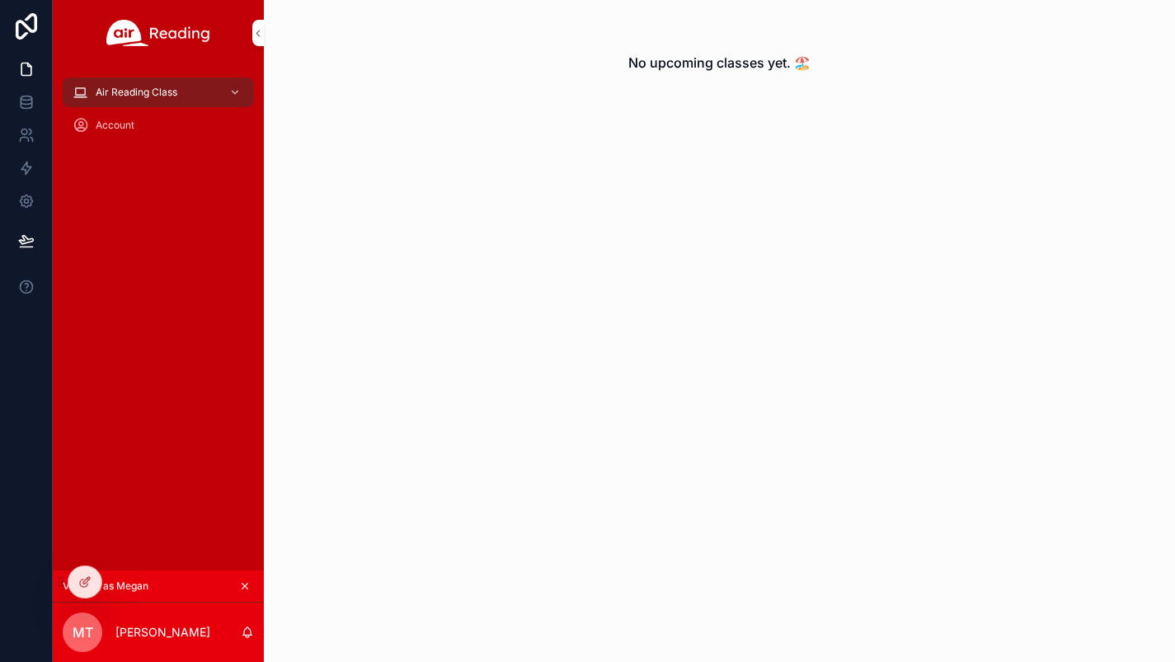
click at [0, 0] on div at bounding box center [0, 0] width 0 height 0
click at [0, 0] on icon at bounding box center [0, 0] width 0 height 0
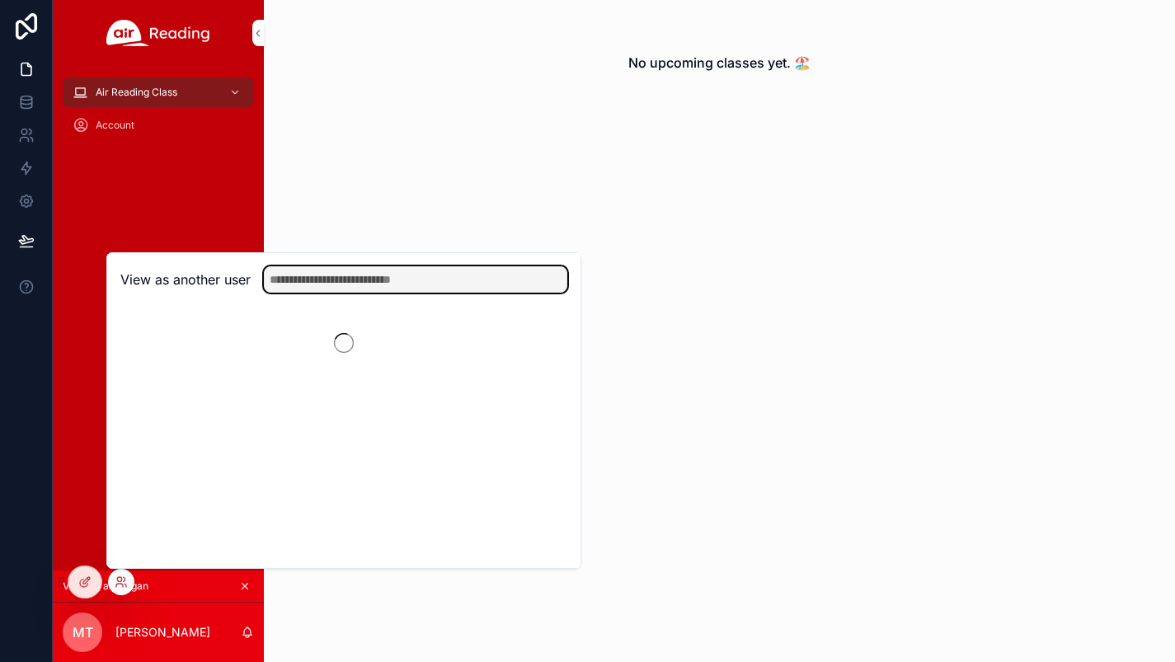
click at [300, 280] on input "text" at bounding box center [416, 279] width 304 height 26
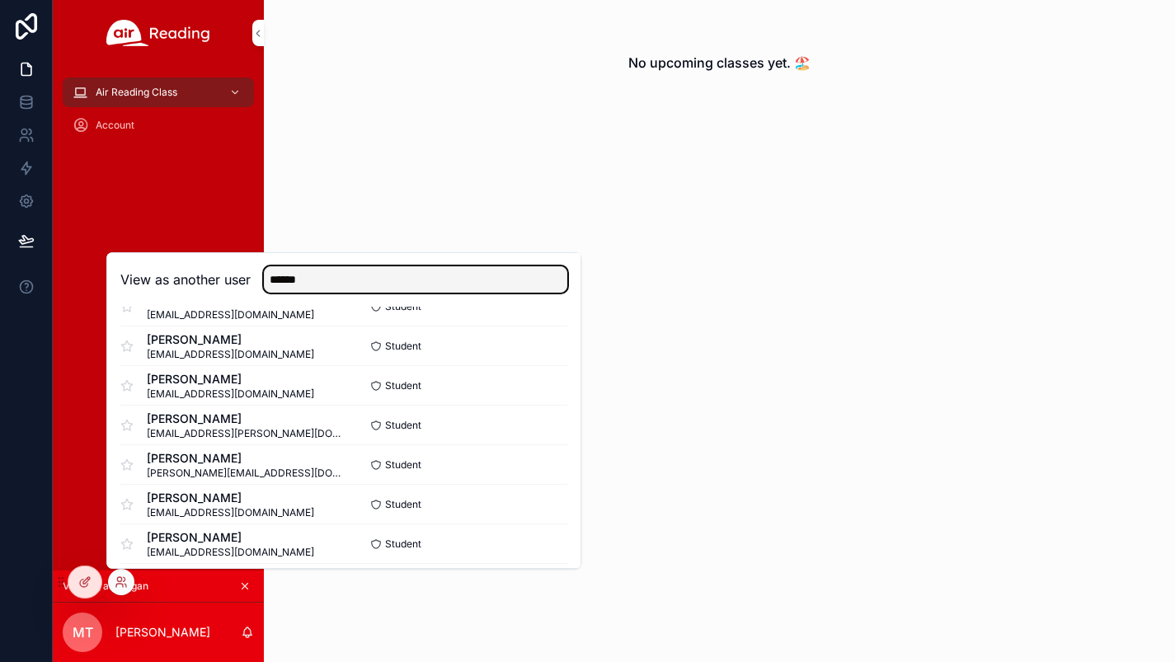
scroll to position [999, 0]
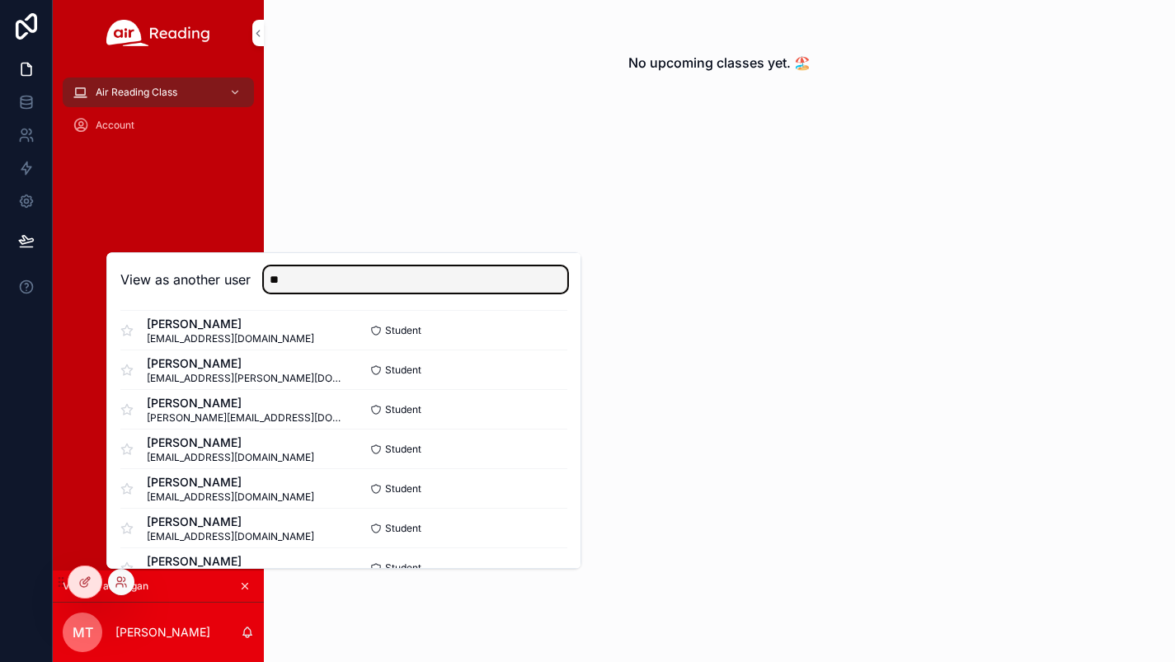
type input "*"
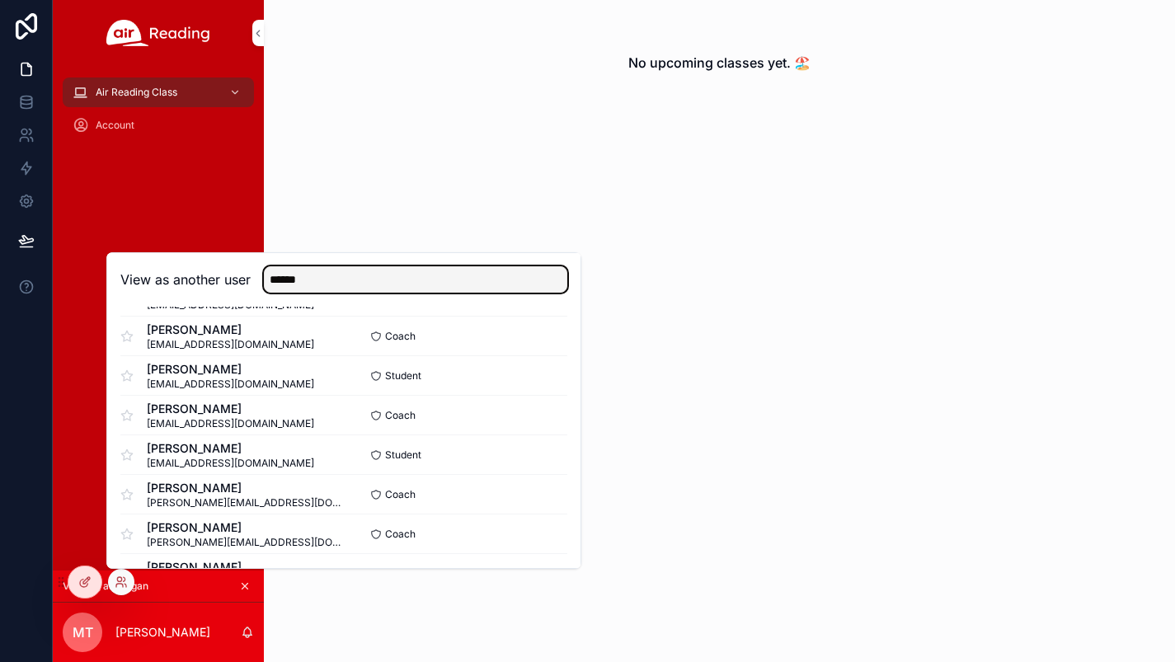
scroll to position [319, 0]
type input "*****"
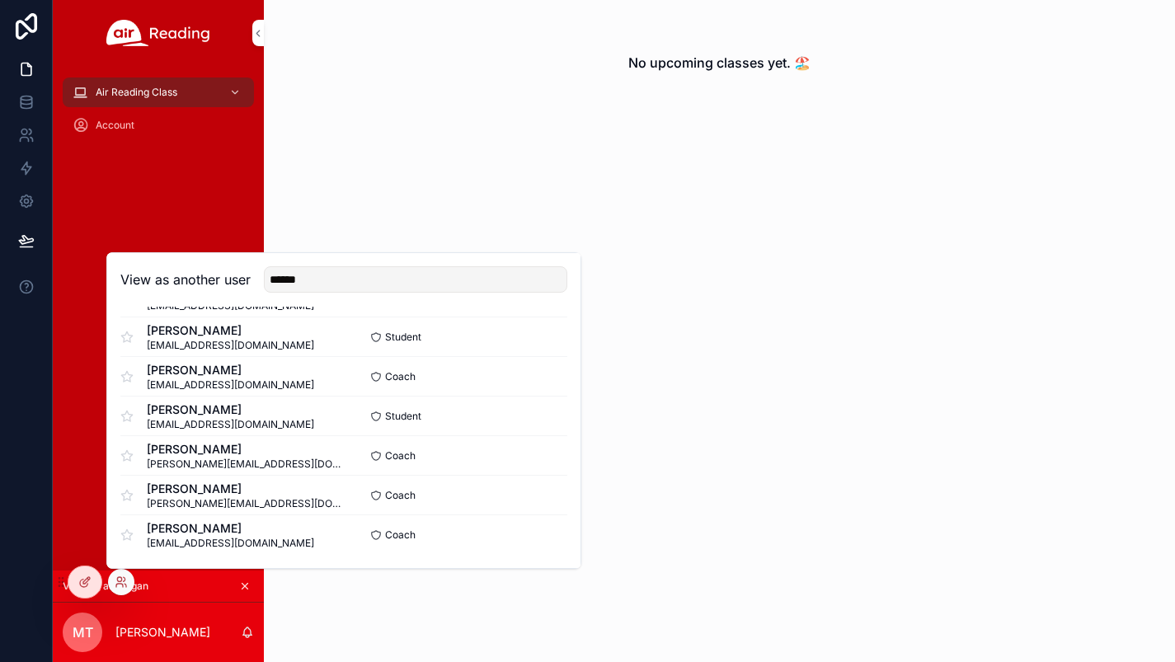
click at [0, 0] on button "Select" at bounding box center [0, 0] width 0 height 0
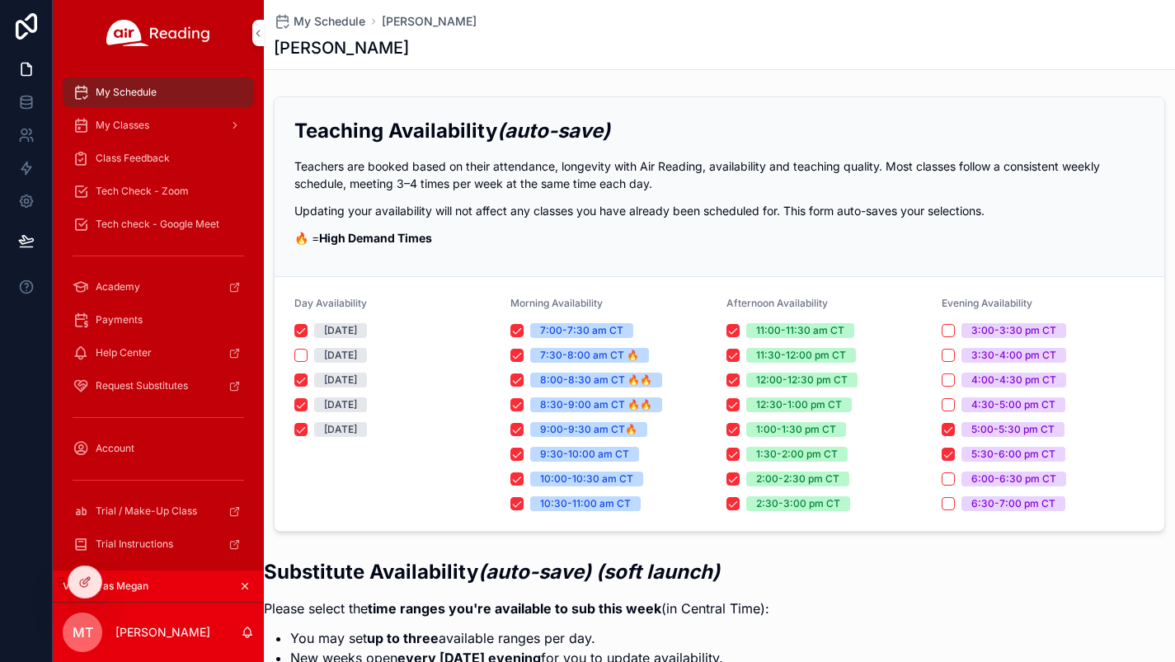
click at [119, 160] on span "Class Feedback" at bounding box center [133, 158] width 74 height 13
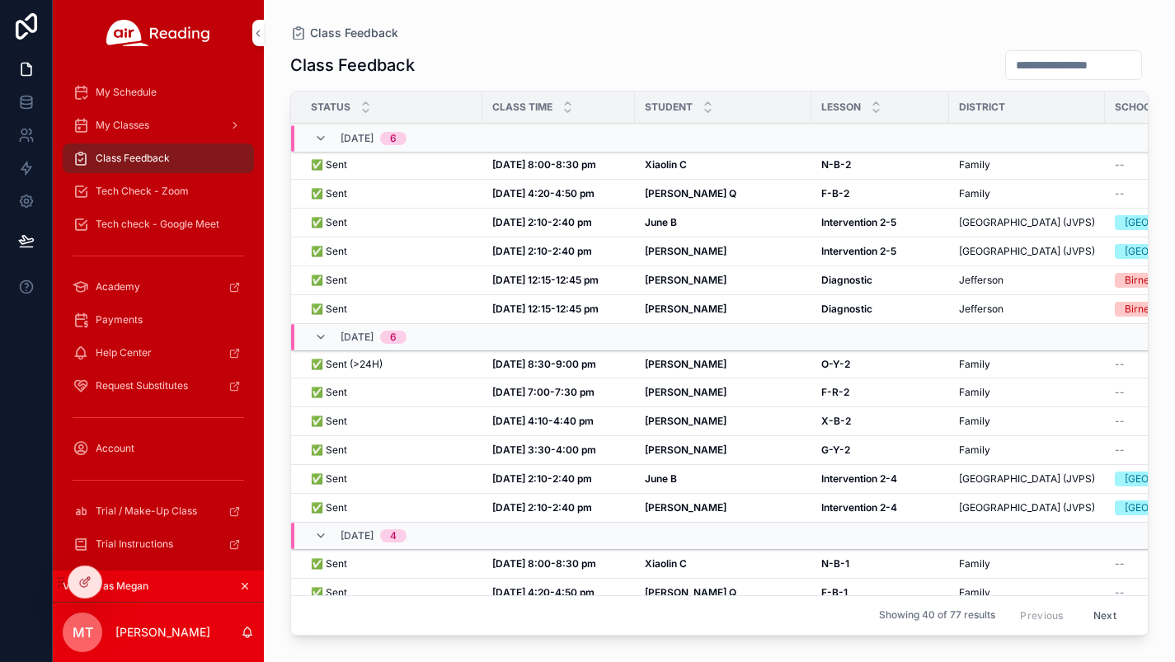
click at [841, 309] on strong "Diagnostic" at bounding box center [847, 309] width 51 height 12
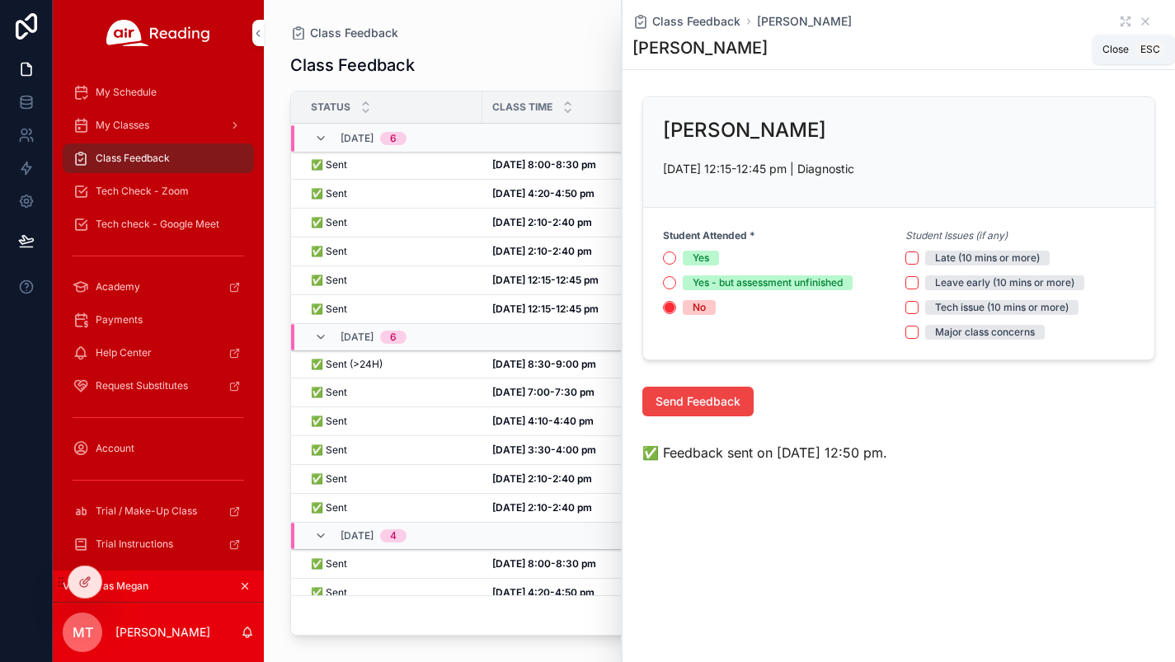
click at [1145, 23] on icon "scrollable content" at bounding box center [1145, 21] width 13 height 13
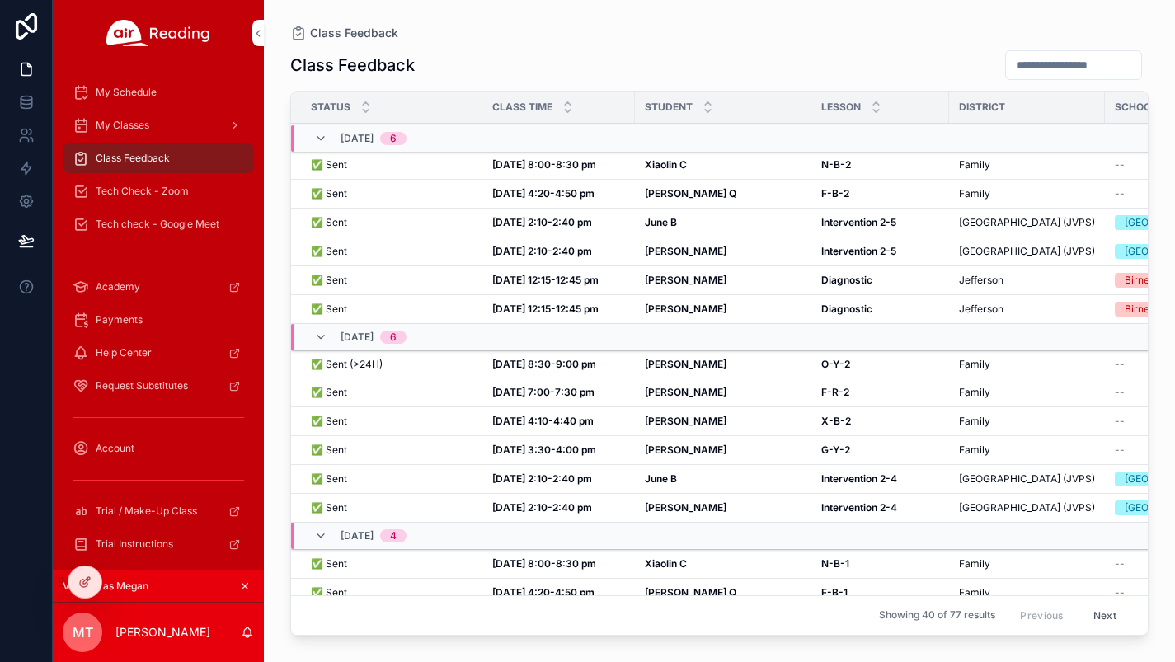
click at [848, 276] on strong "Diagnostic" at bounding box center [847, 280] width 51 height 12
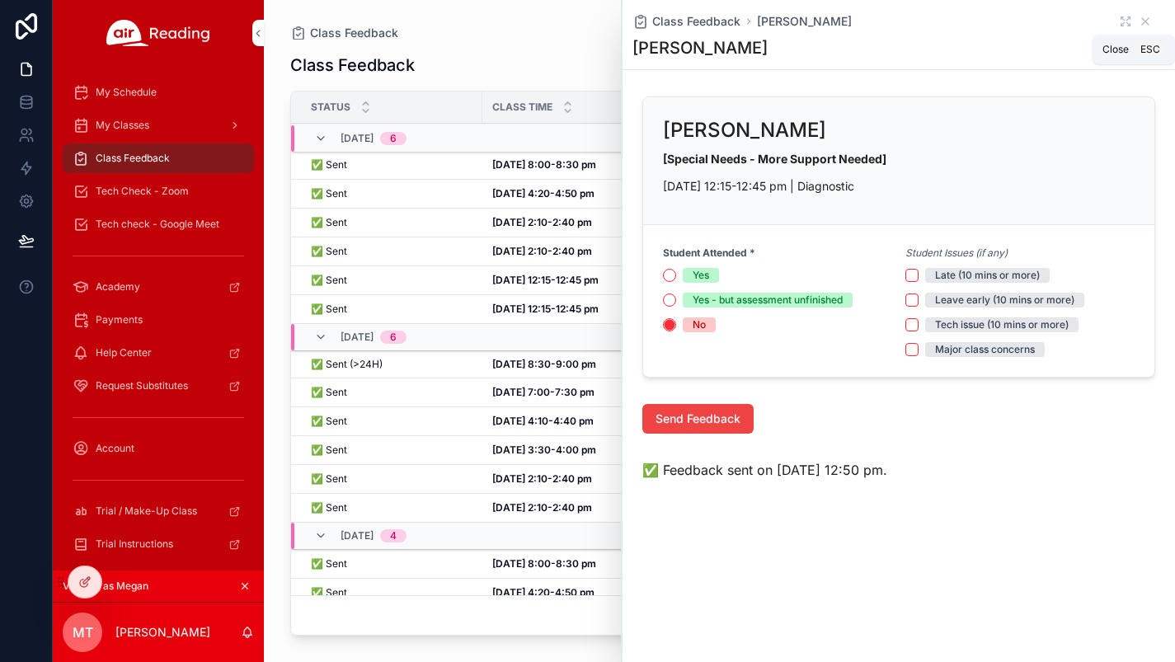
click at [1149, 21] on icon "scrollable content" at bounding box center [1145, 21] width 13 height 13
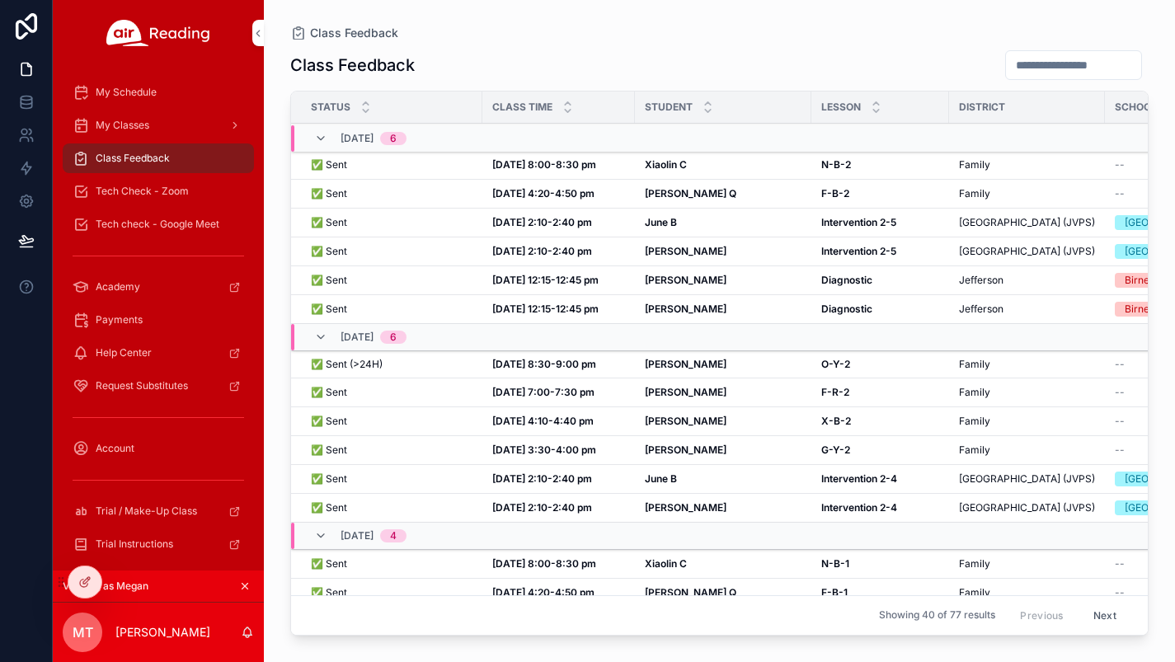
click at [0, 0] on icon at bounding box center [0, 0] width 0 height 0
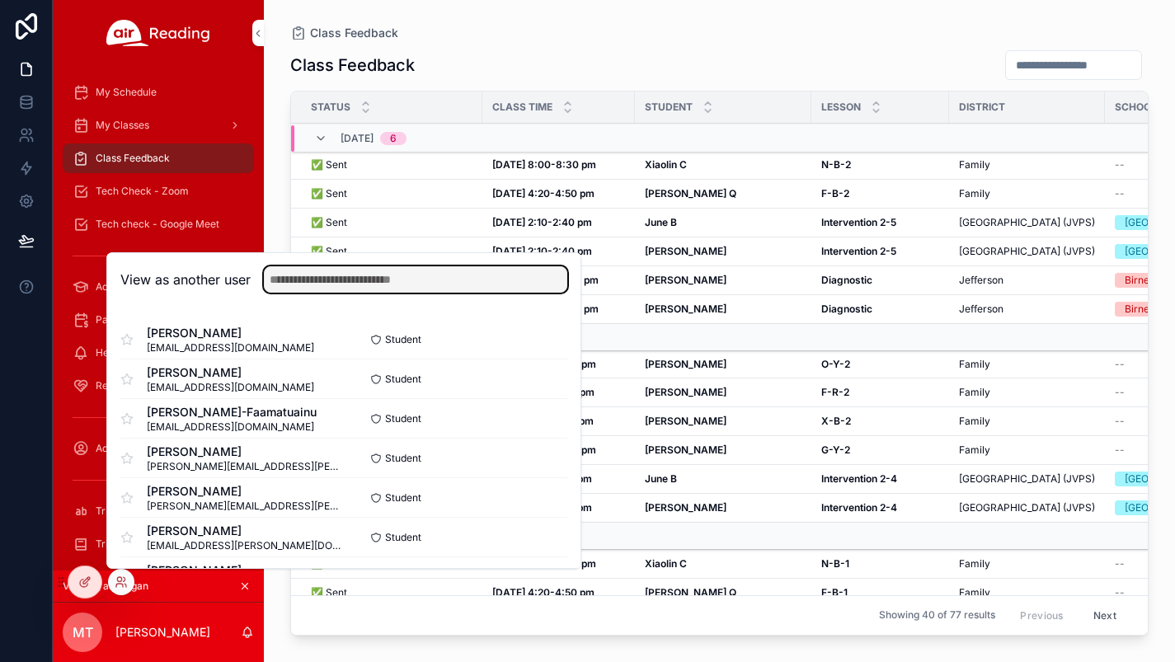
click at [297, 277] on input "text" at bounding box center [416, 279] width 304 height 26
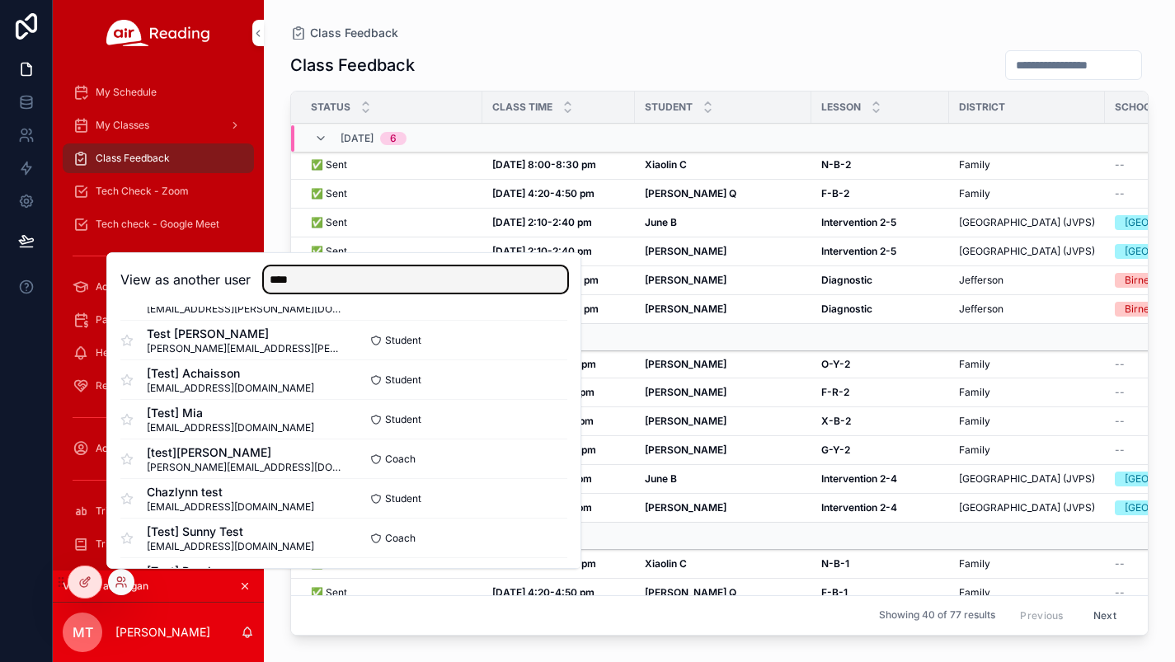
scroll to position [106, 0]
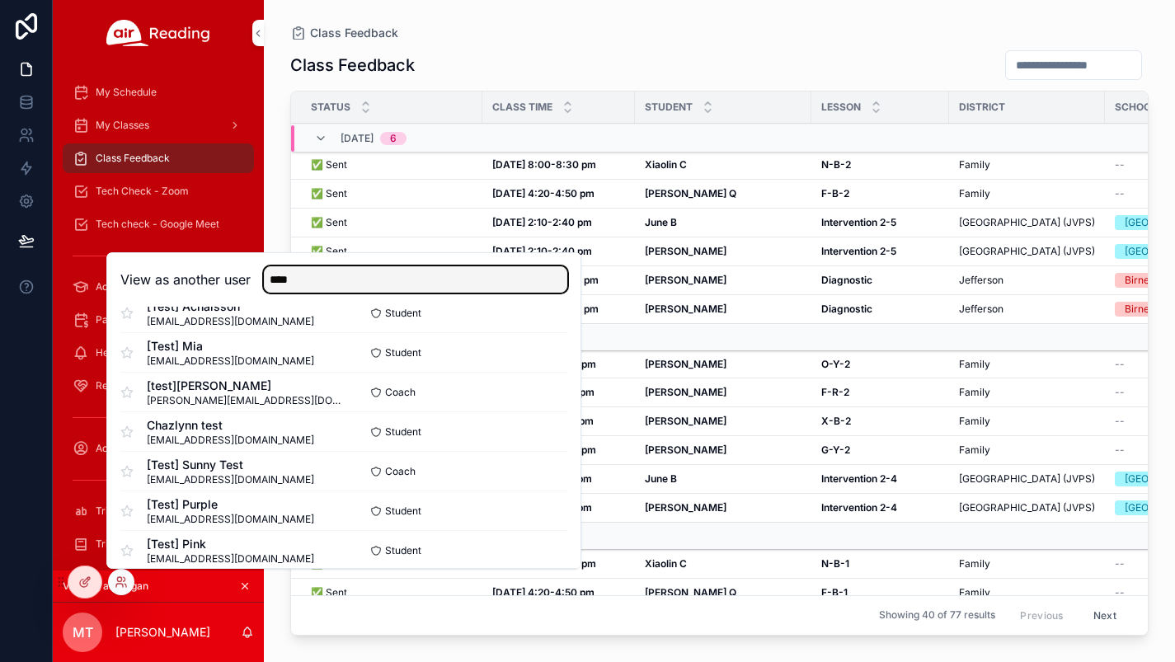
type input "****"
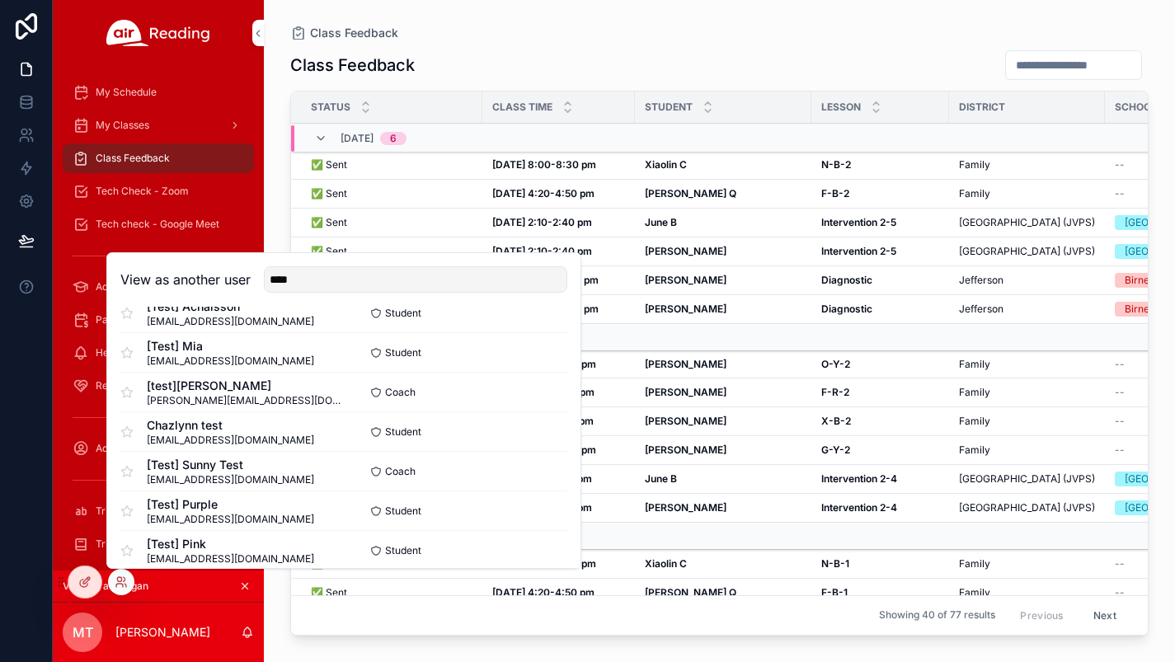
click at [0, 0] on button "Select" at bounding box center [0, 0] width 0 height 0
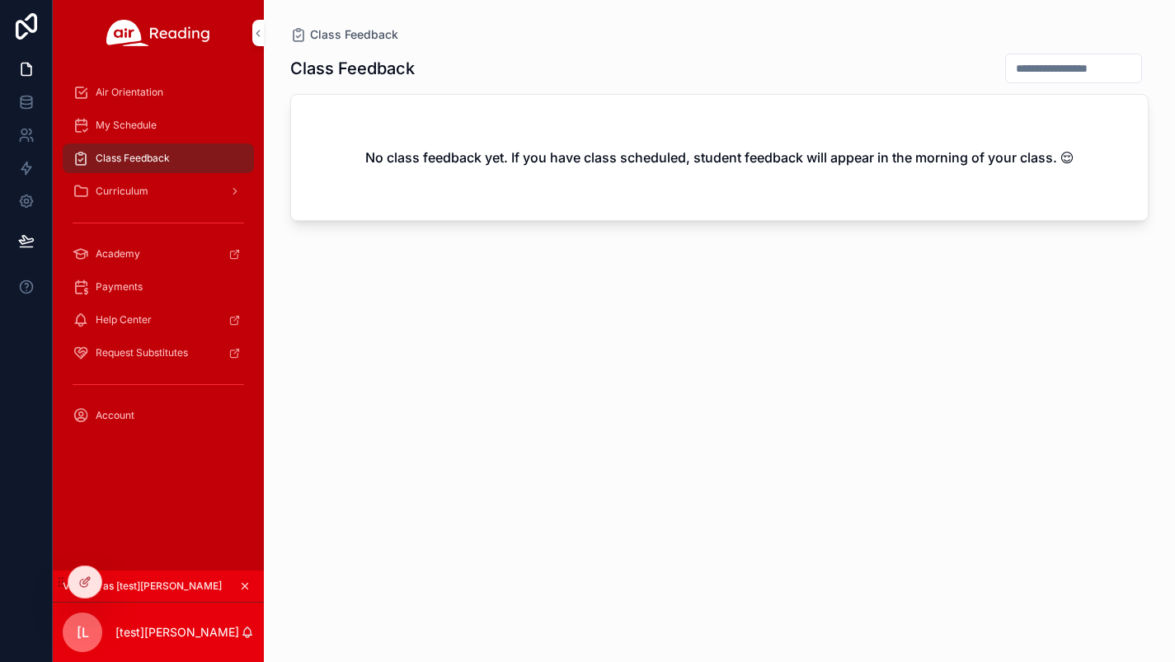
click at [131, 130] on span "My Schedule" at bounding box center [126, 125] width 61 height 13
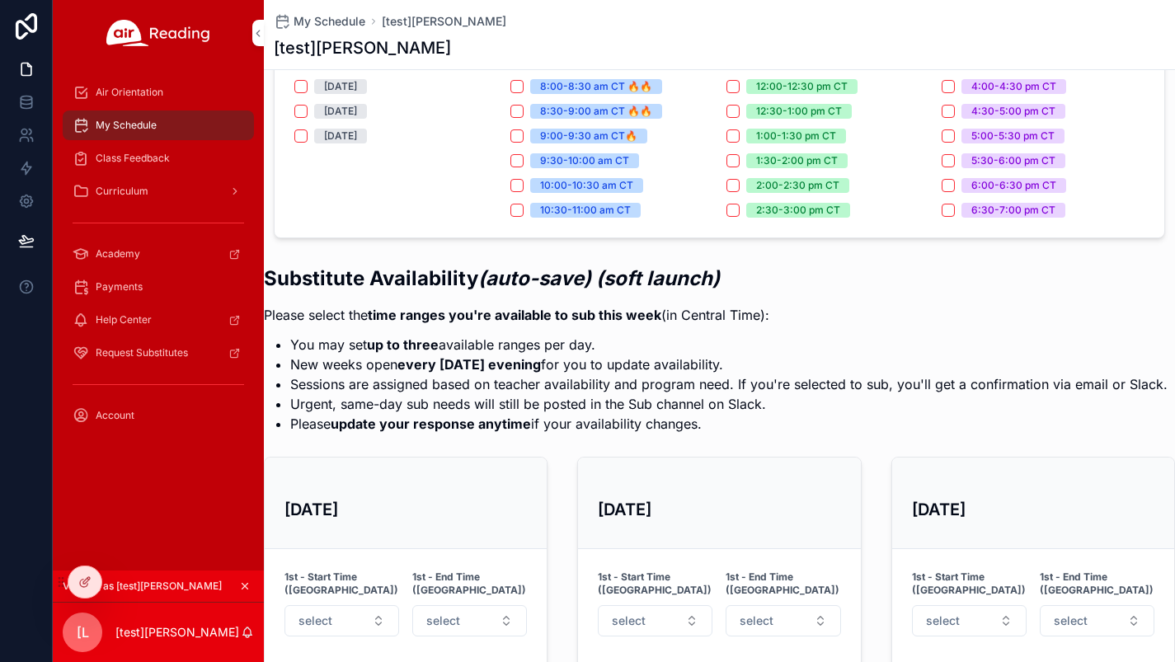
scroll to position [471, 0]
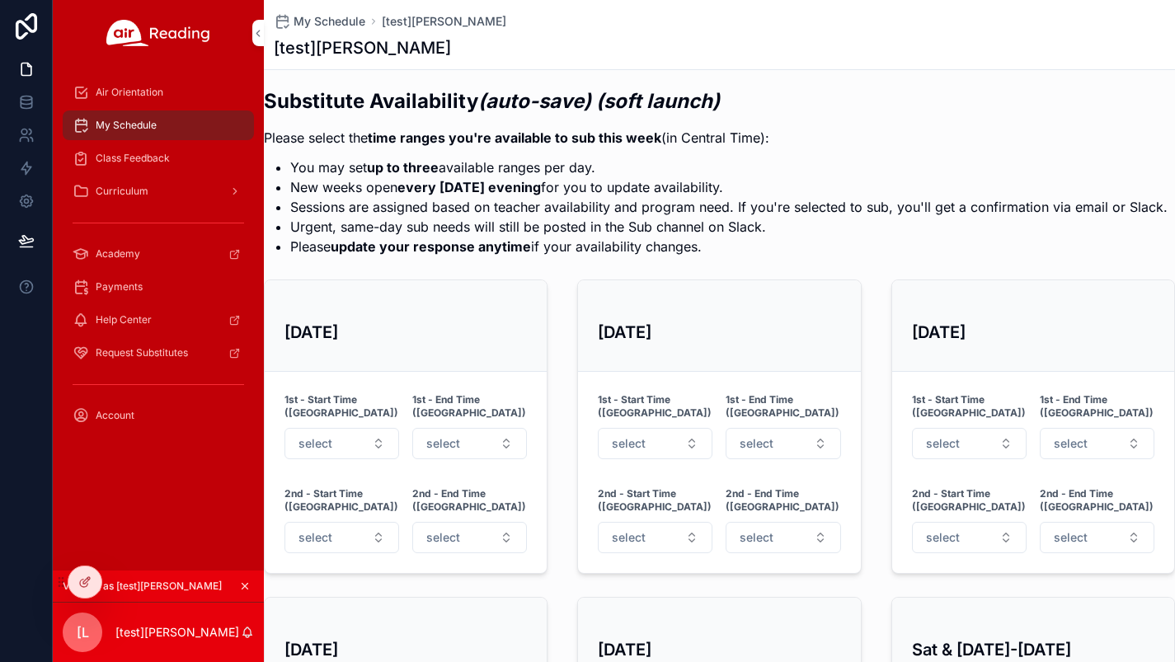
click at [0, 0] on icon at bounding box center [0, 0] width 0 height 0
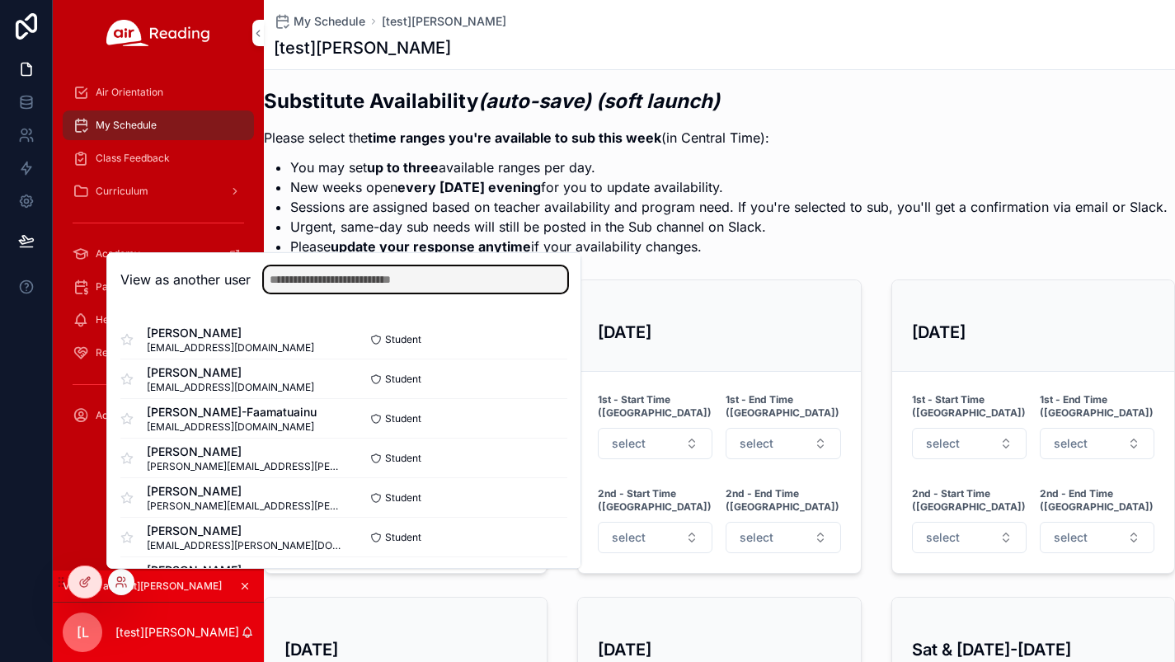
click at [305, 281] on input "text" at bounding box center [416, 279] width 304 height 26
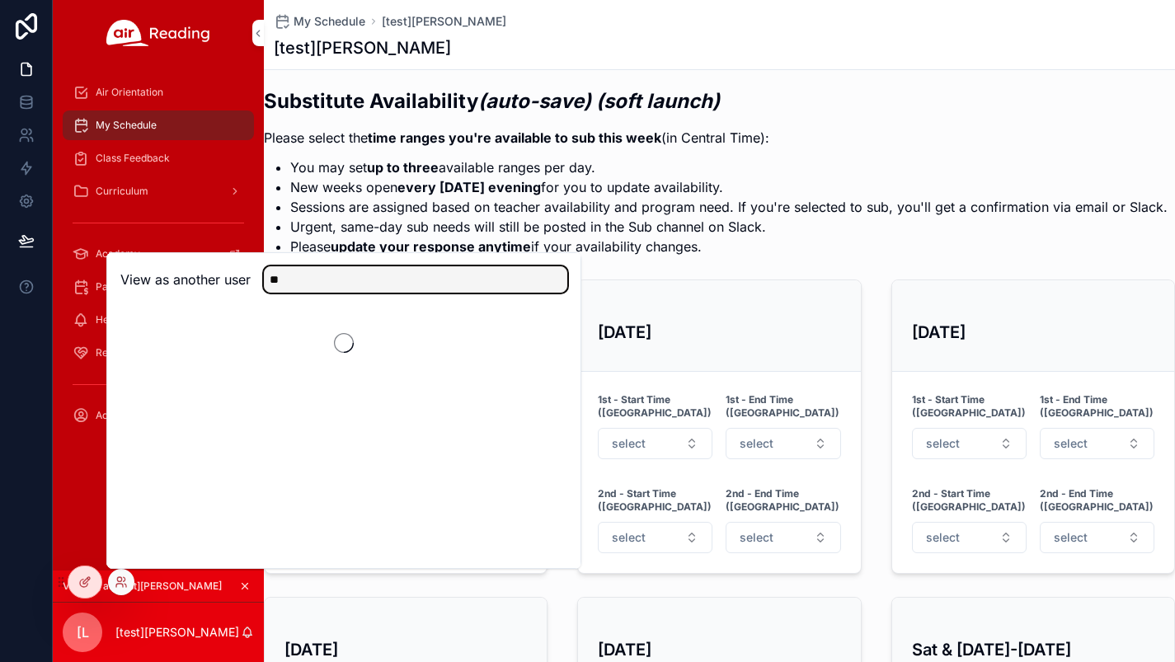
type input "*"
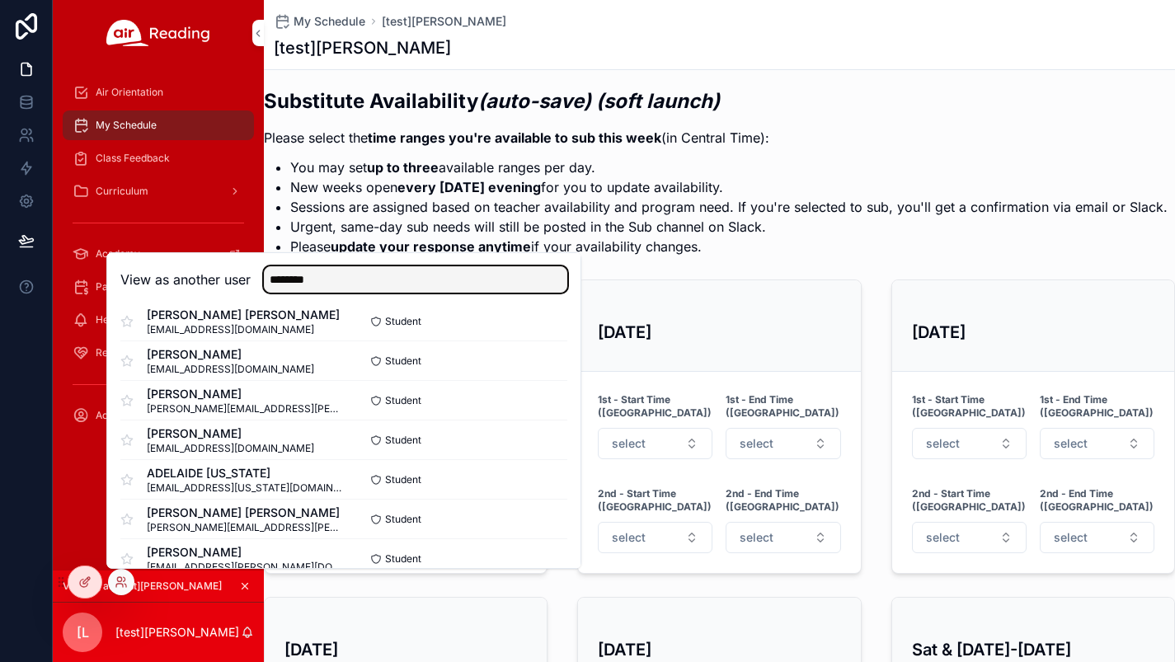
scroll to position [221, 0]
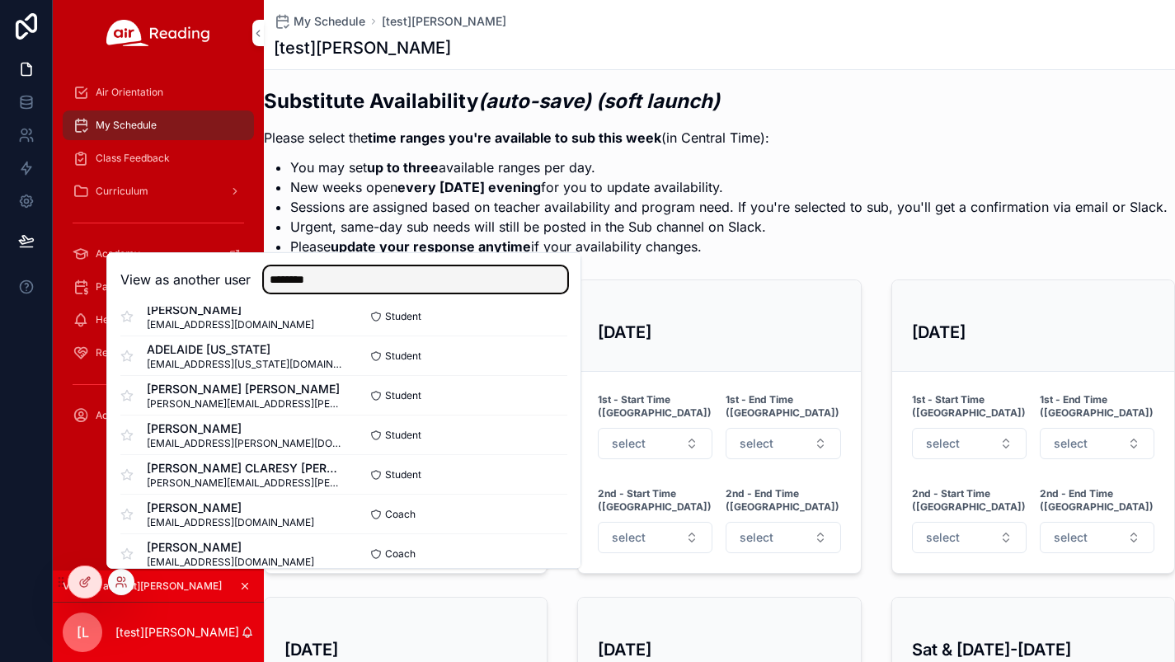
drag, startPoint x: 285, startPoint y: 278, endPoint x: 252, endPoint y: 283, distance: 33.4
click at [252, 283] on div "********" at bounding box center [409, 279] width 317 height 26
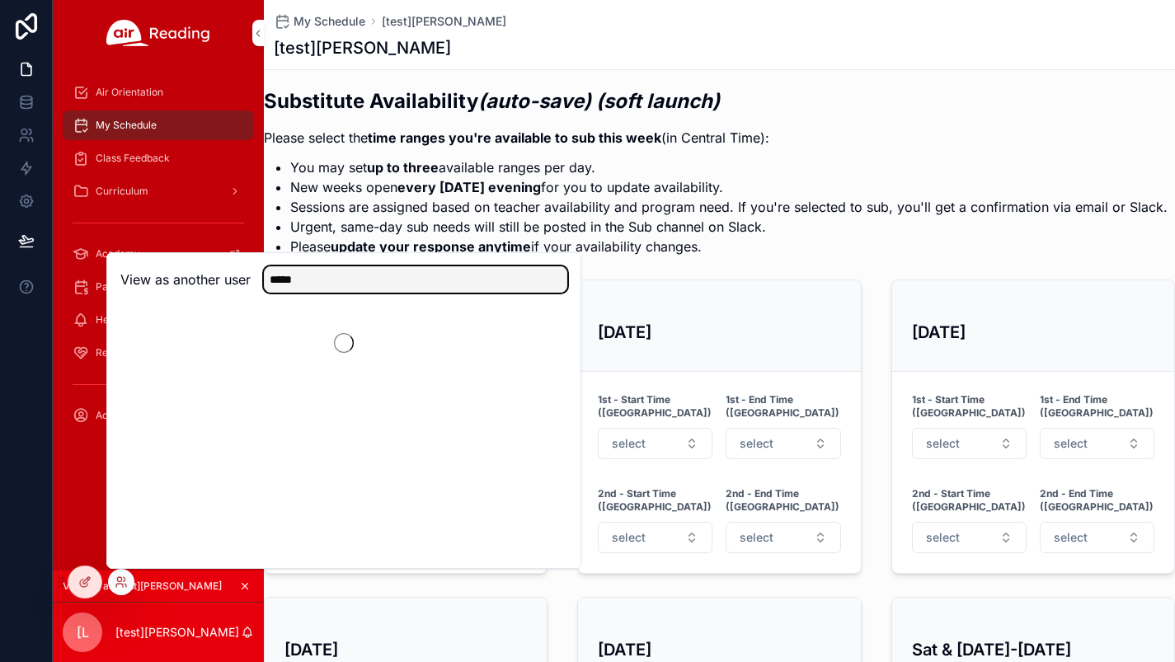
scroll to position [0, 0]
type input "*****"
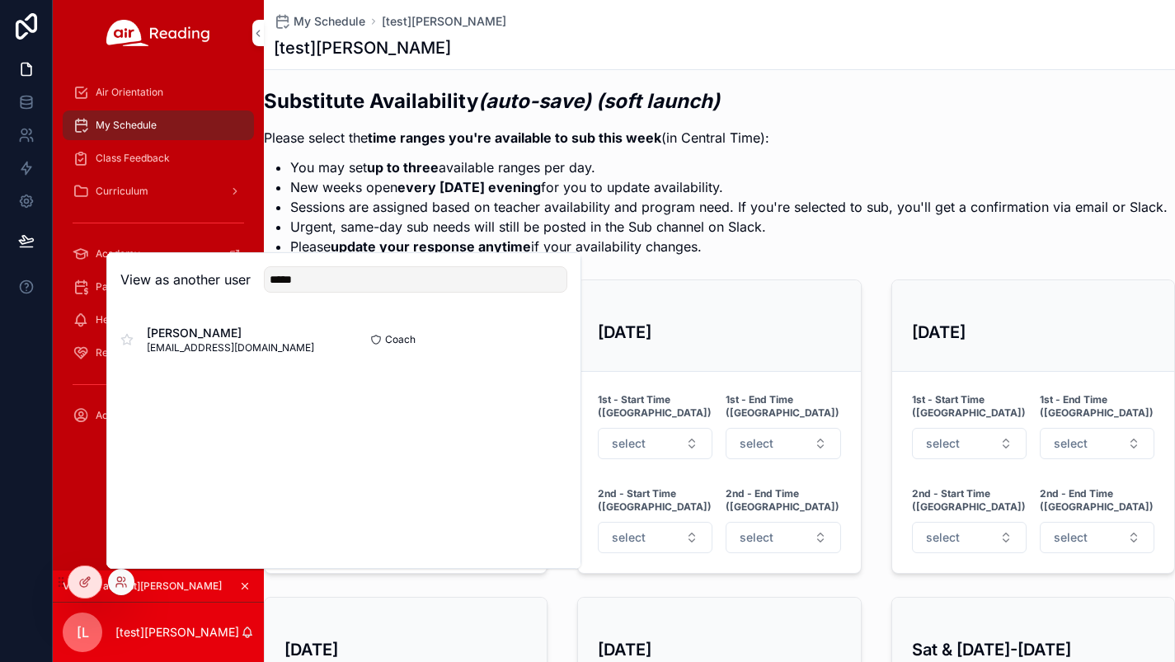
click at [0, 0] on button "Select" at bounding box center [0, 0] width 0 height 0
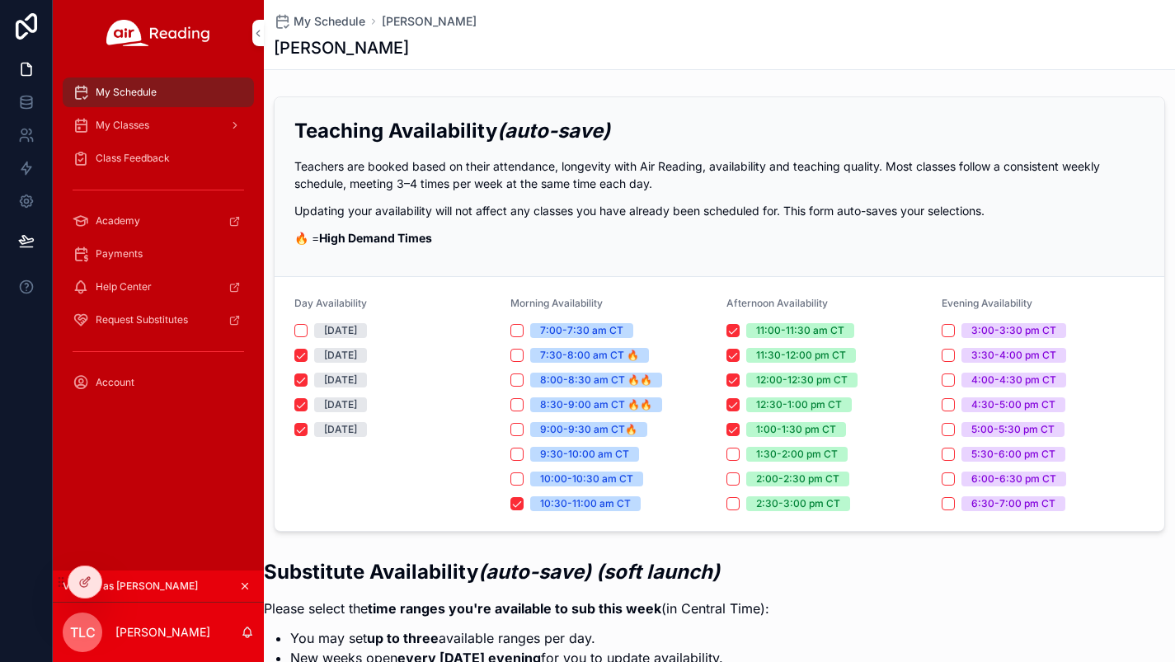
click at [114, 159] on span "Class Feedback" at bounding box center [133, 158] width 74 height 13
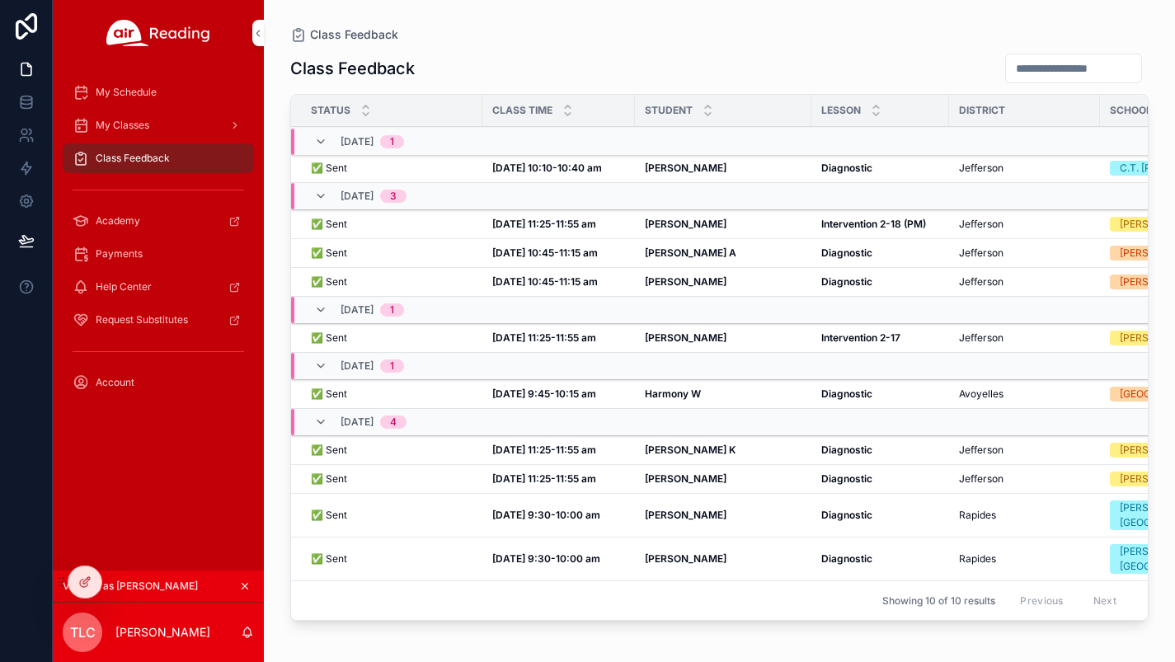
click at [850, 254] on strong "Diagnostic" at bounding box center [847, 253] width 51 height 12
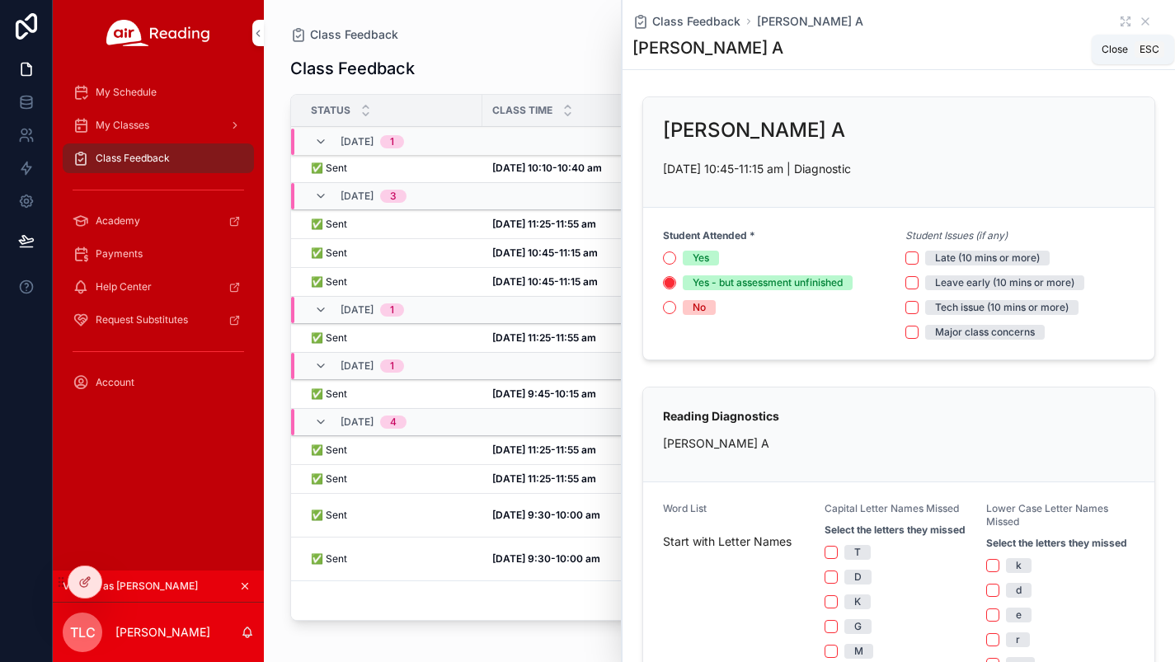
click at [1139, 15] on icon "scrollable content" at bounding box center [1145, 21] width 13 height 13
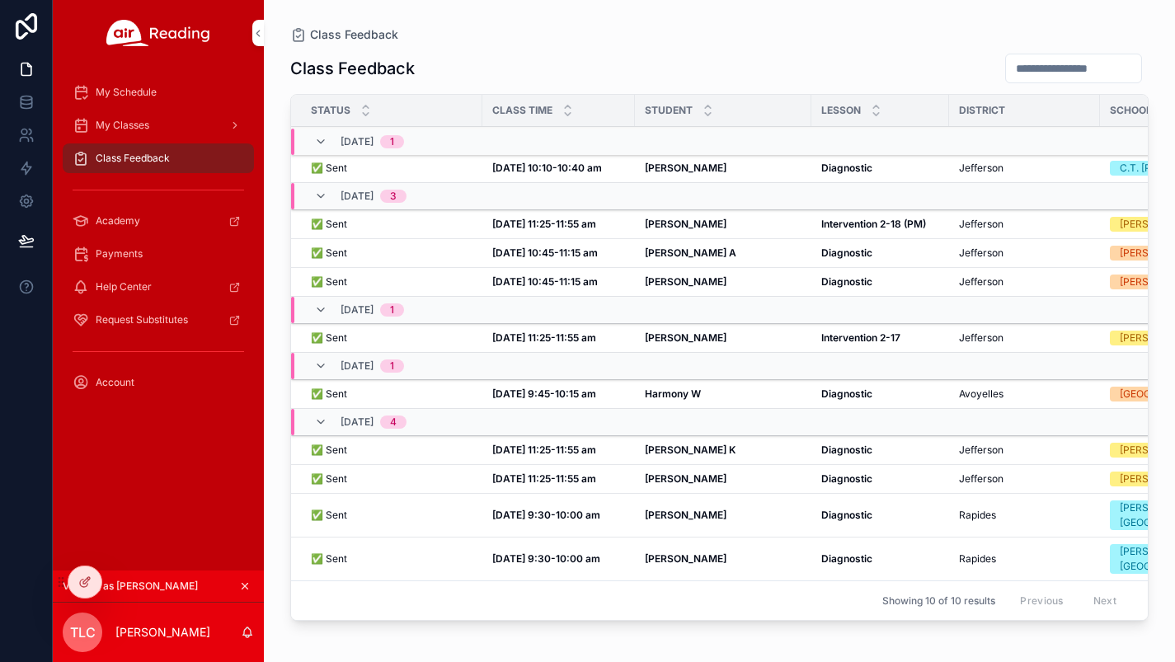
click at [673, 275] on span "[PERSON_NAME]" at bounding box center [686, 281] width 82 height 13
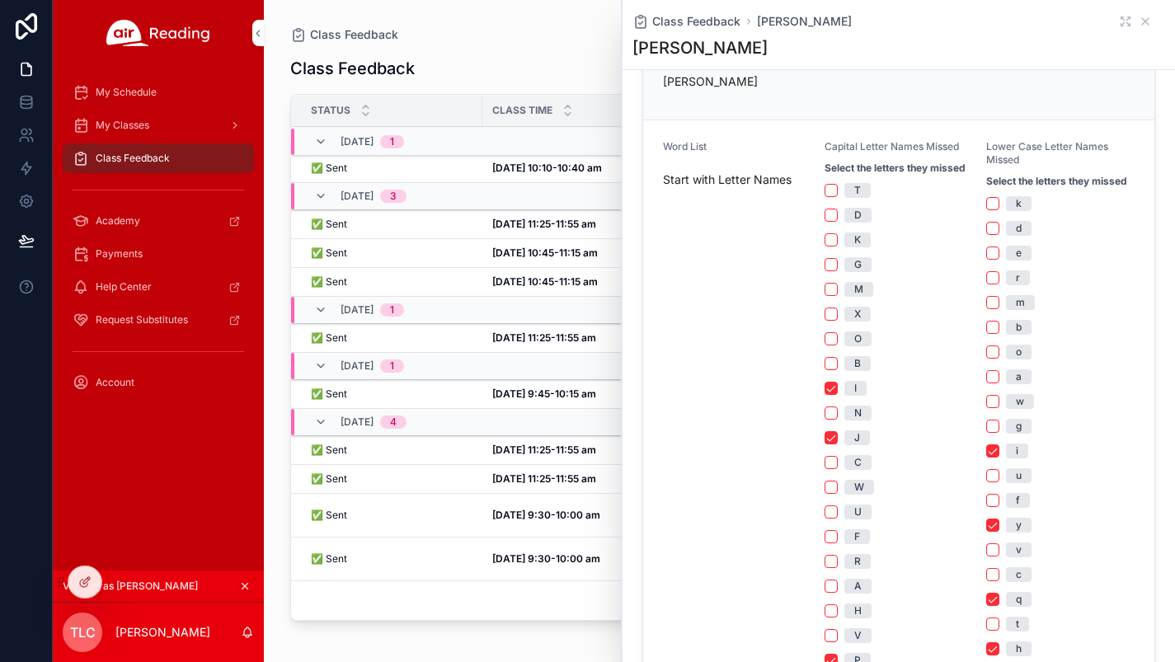
scroll to position [336, 0]
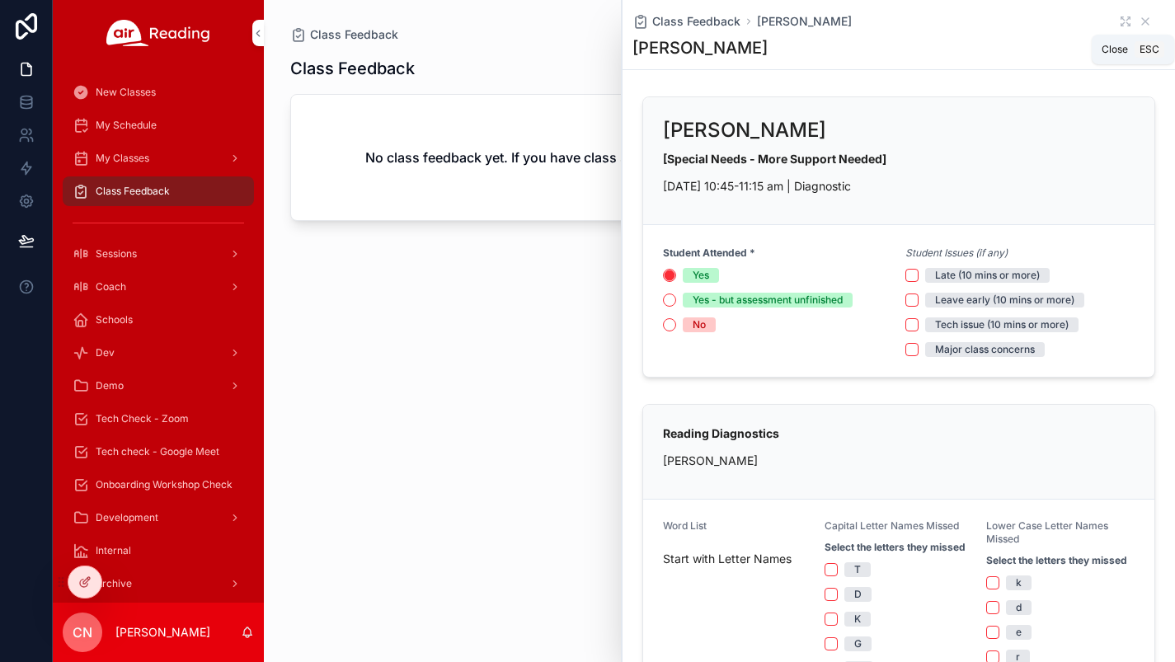
click at [1139, 16] on icon "scrollable content" at bounding box center [1145, 21] width 13 height 13
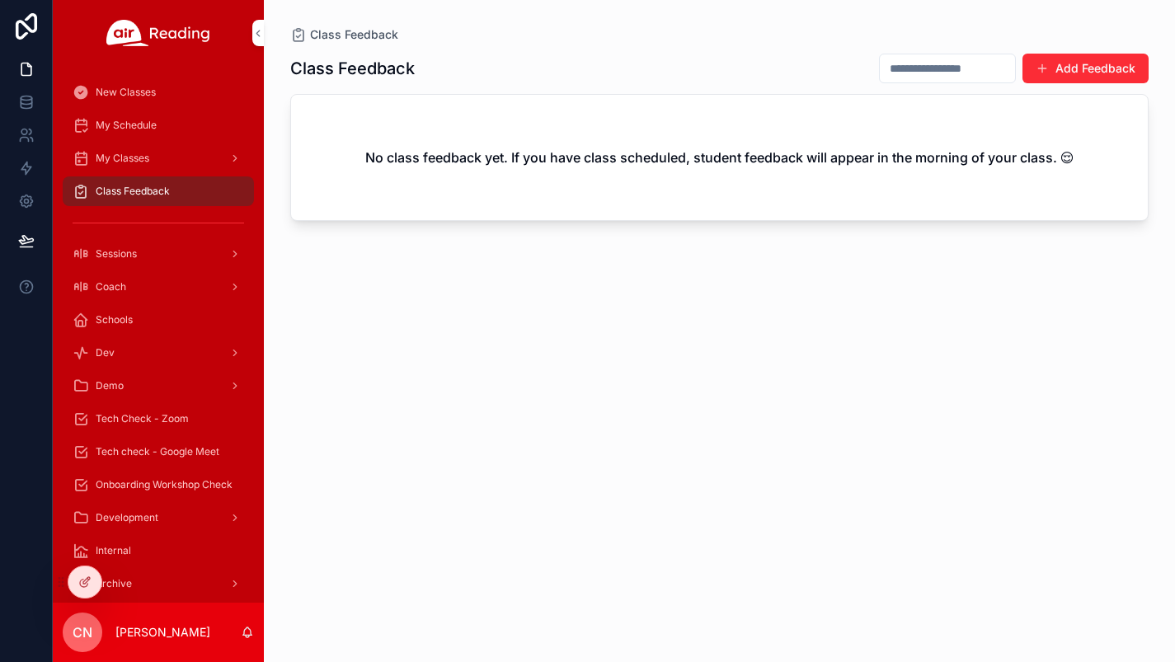
click at [0, 0] on div at bounding box center [0, 0] width 0 height 0
click at [0, 0] on icon at bounding box center [0, 0] width 0 height 0
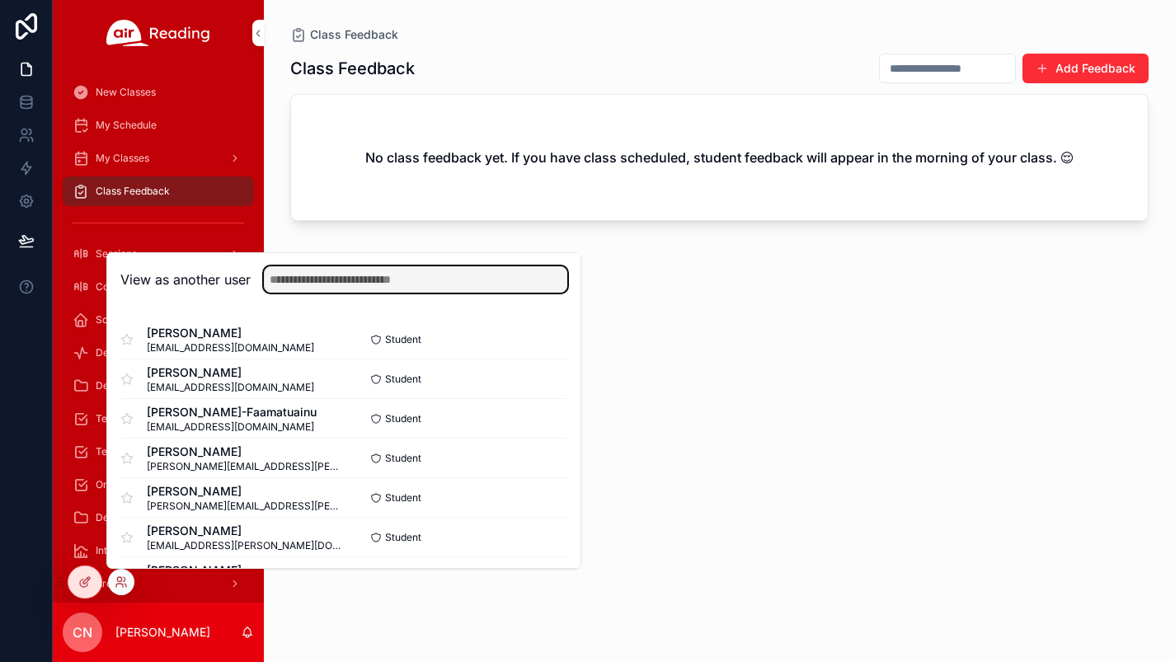
click at [289, 271] on input "text" at bounding box center [416, 279] width 304 height 26
type input "******"
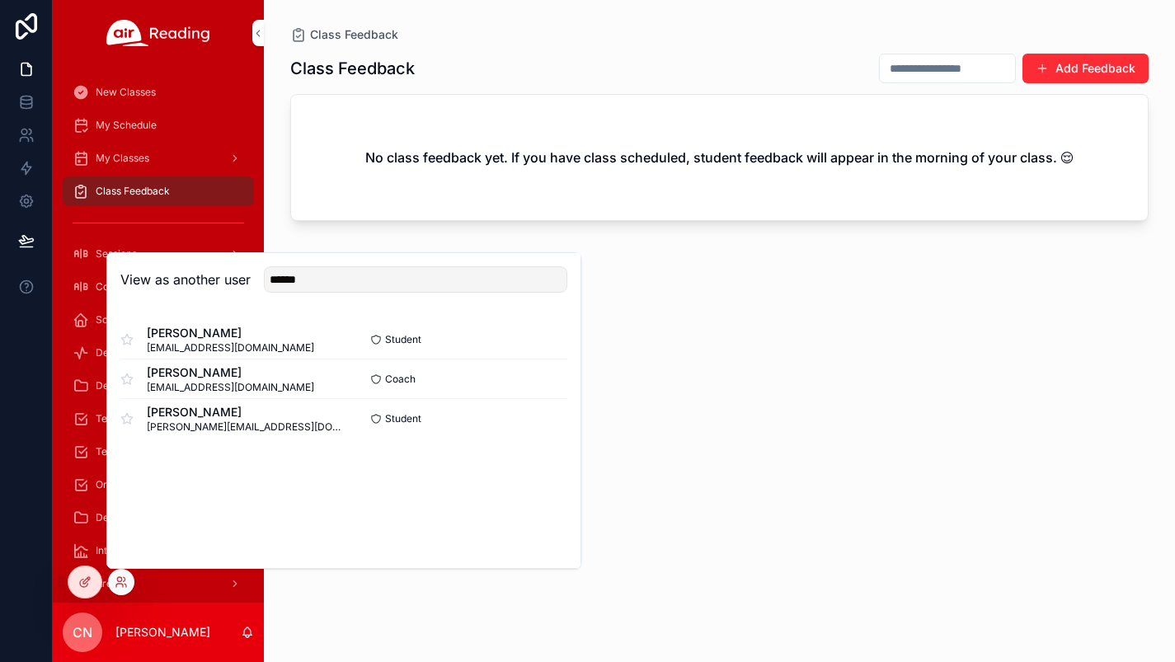
click at [0, 0] on button "Select" at bounding box center [0, 0] width 0 height 0
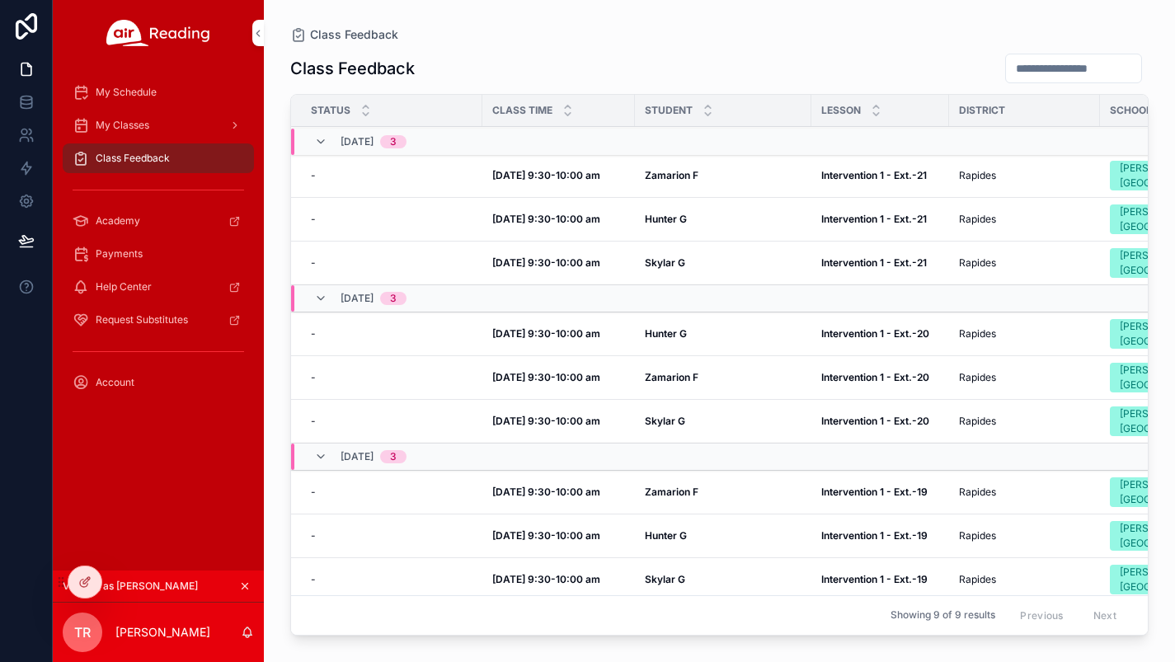
click at [117, 134] on div "My Classes" at bounding box center [159, 125] width 172 height 26
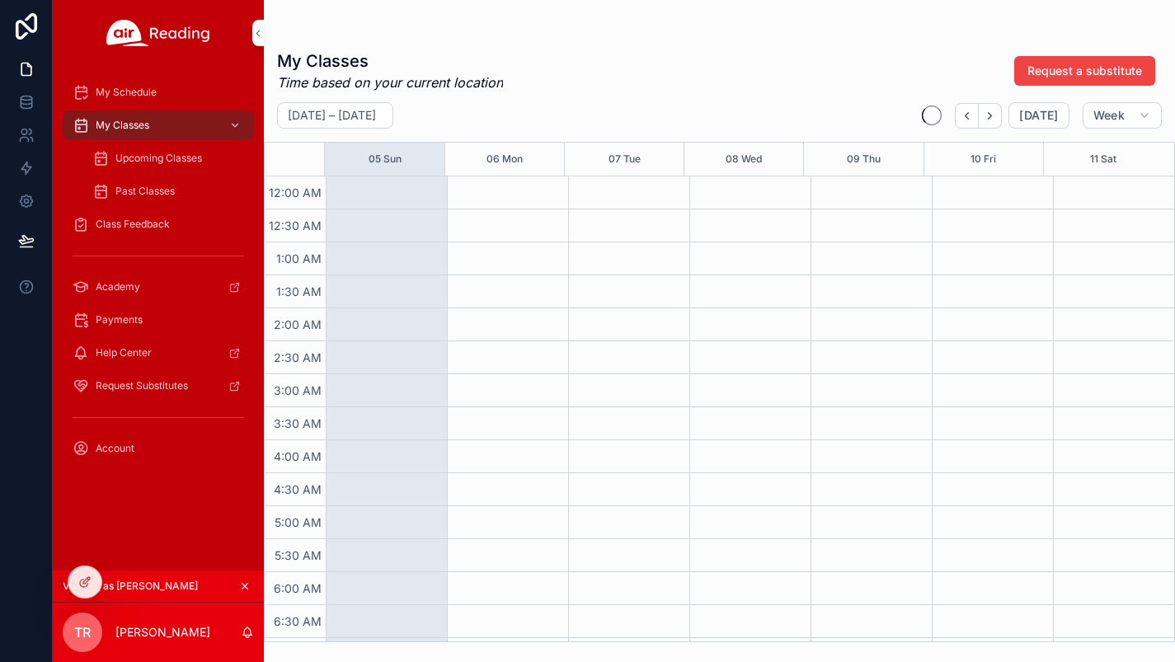
click at [117, 125] on span "My Classes" at bounding box center [123, 125] width 54 height 13
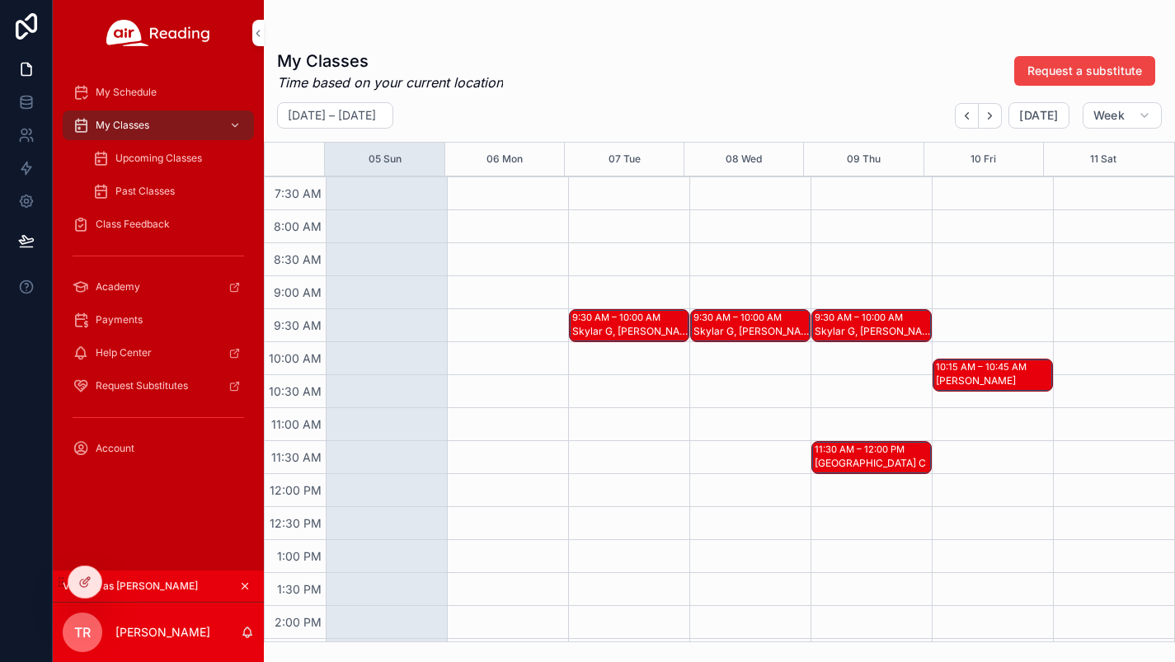
scroll to position [494, 0]
click at [181, 156] on span "Upcoming Classes" at bounding box center [158, 158] width 87 height 13
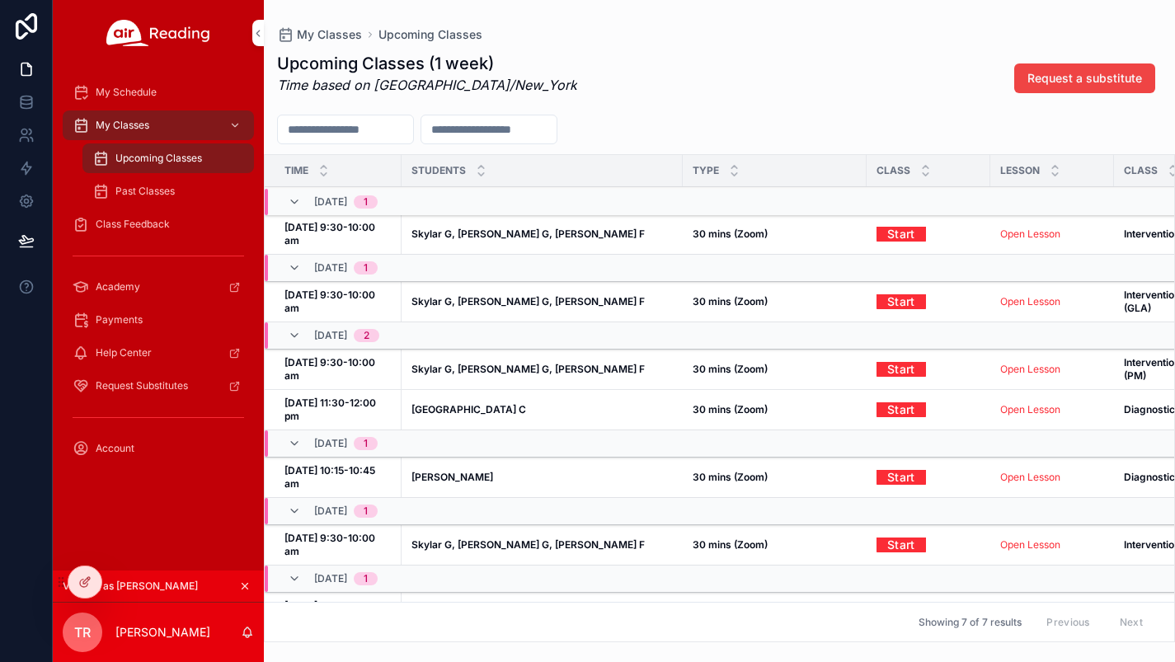
click at [145, 91] on span "My Schedule" at bounding box center [126, 92] width 61 height 13
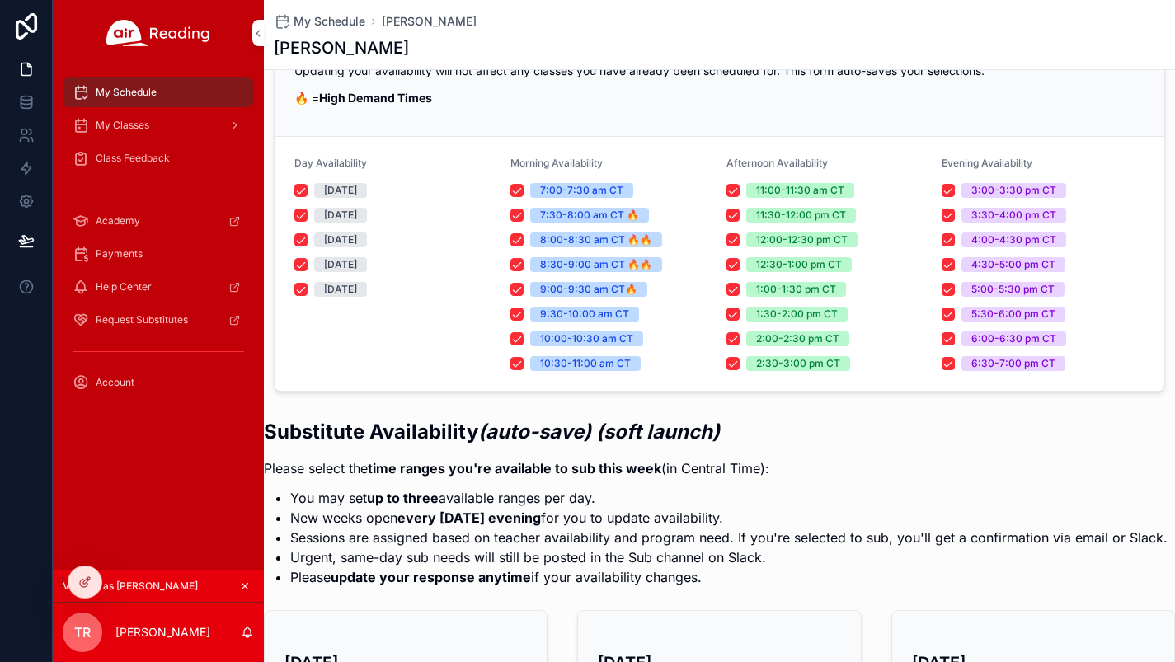
scroll to position [21, 0]
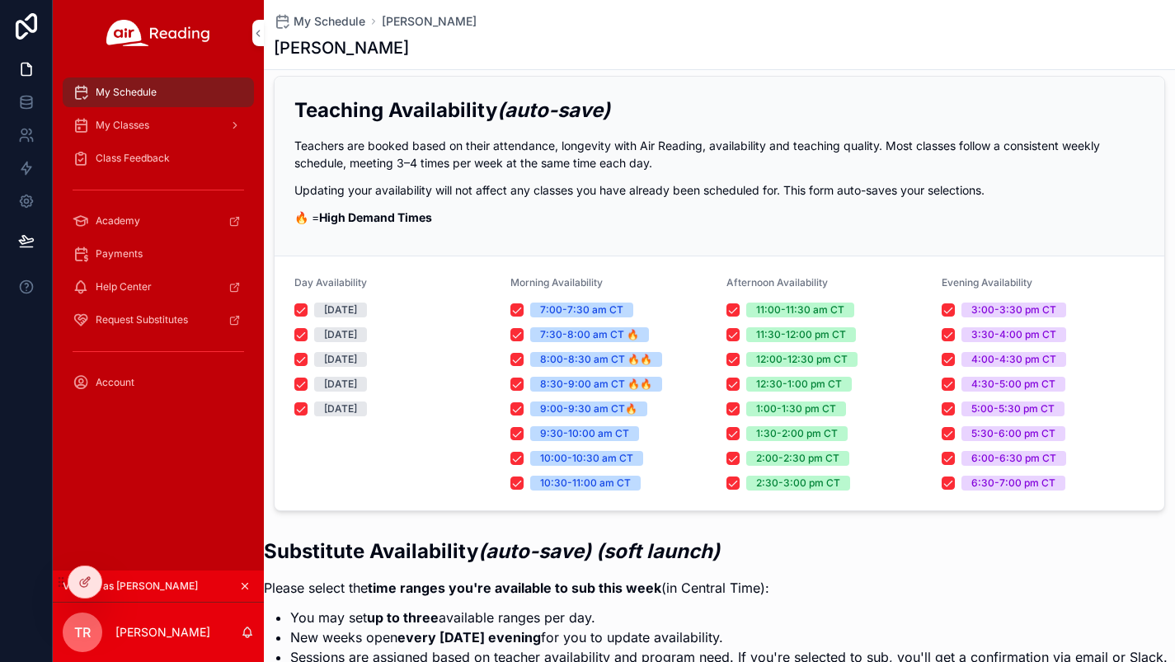
click at [243, 585] on icon "scrollable content" at bounding box center [245, 587] width 6 height 6
